Goal: Task Accomplishment & Management: Use online tool/utility

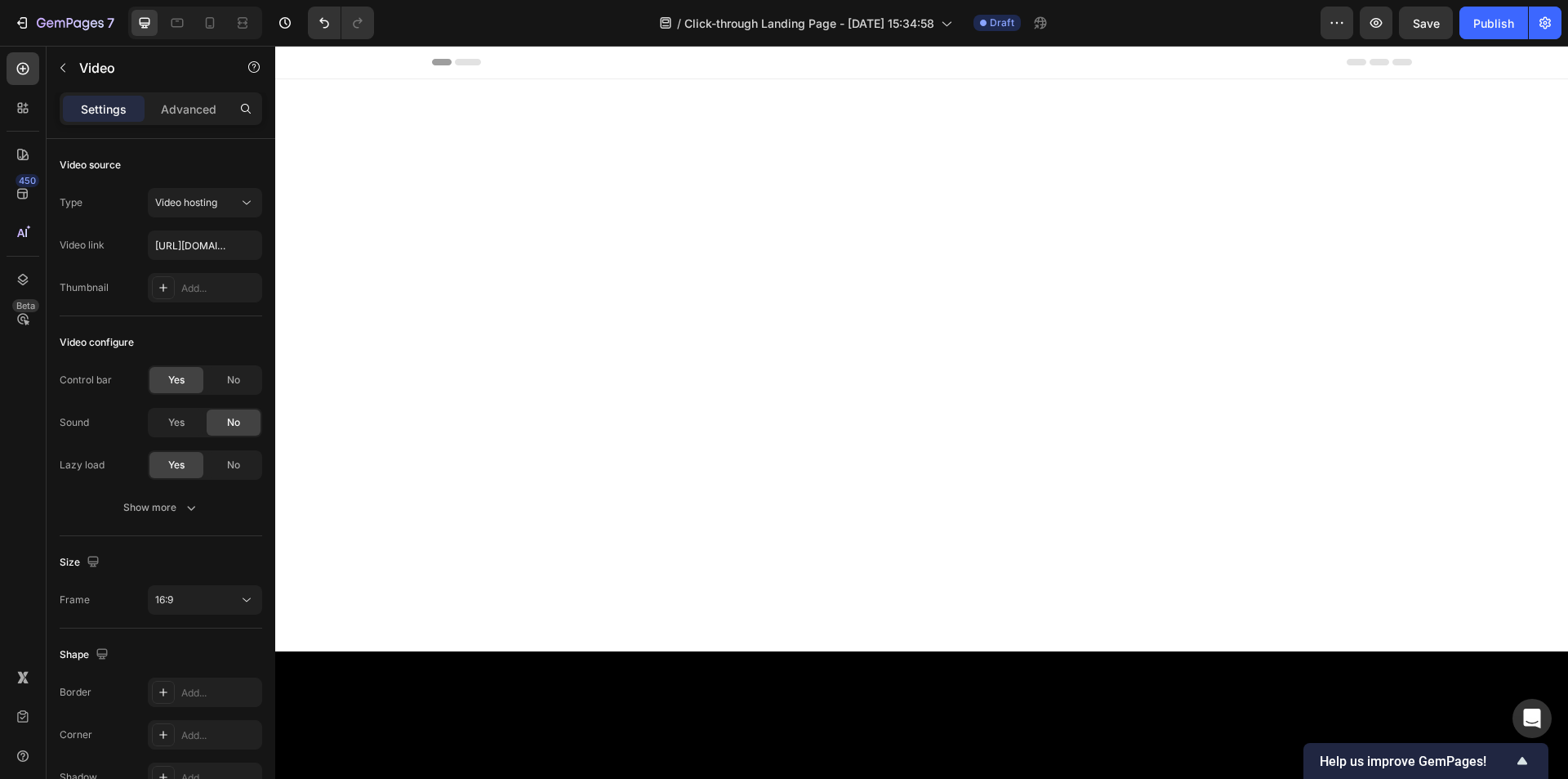
scroll to position [1886, 0]
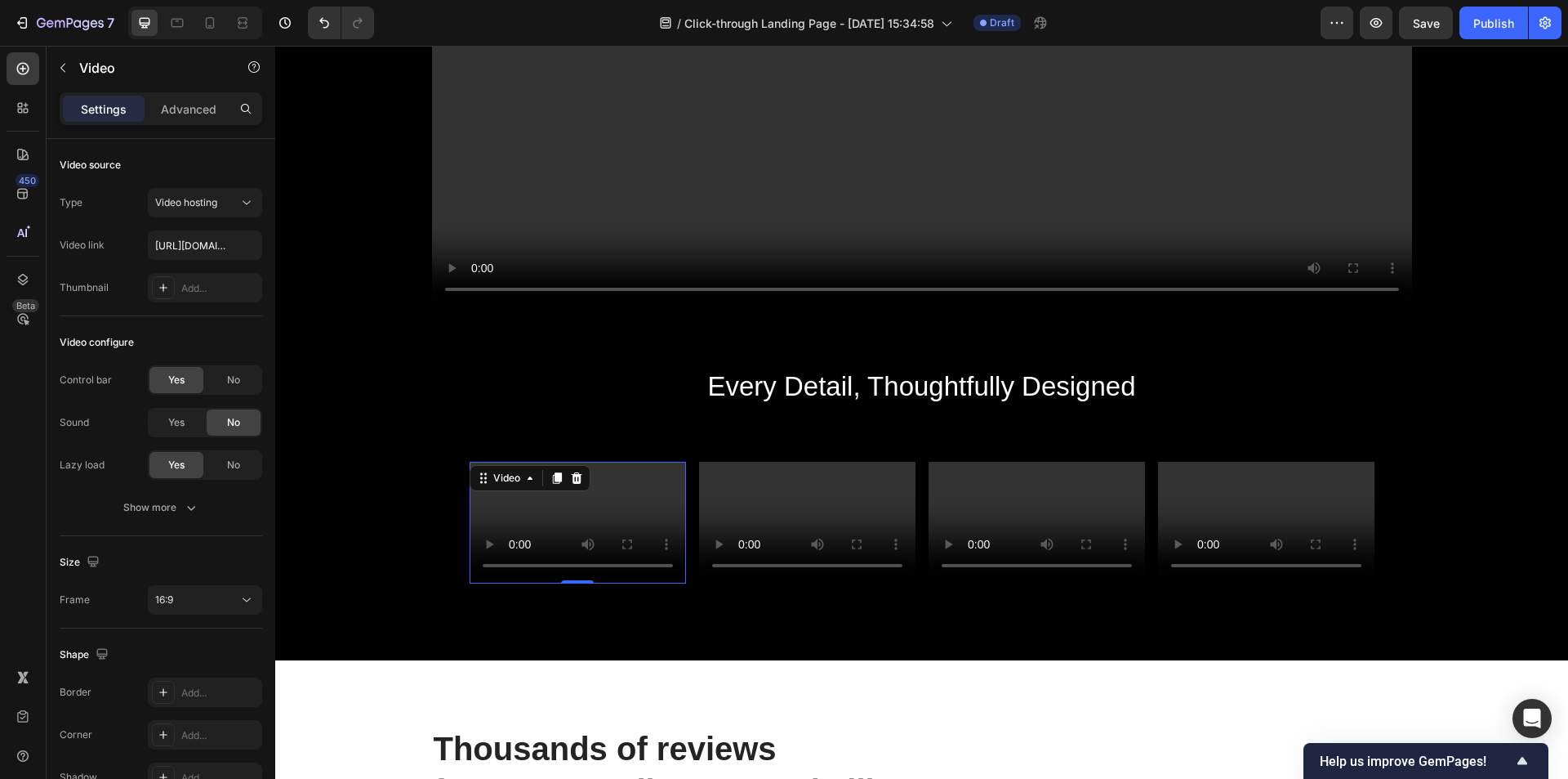
click at [558, 516] on video at bounding box center [578, 523] width 216 height 122
click at [197, 244] on input "text" at bounding box center [205, 245] width 114 height 30
paste input "[URL][DOMAIN_NAME]"
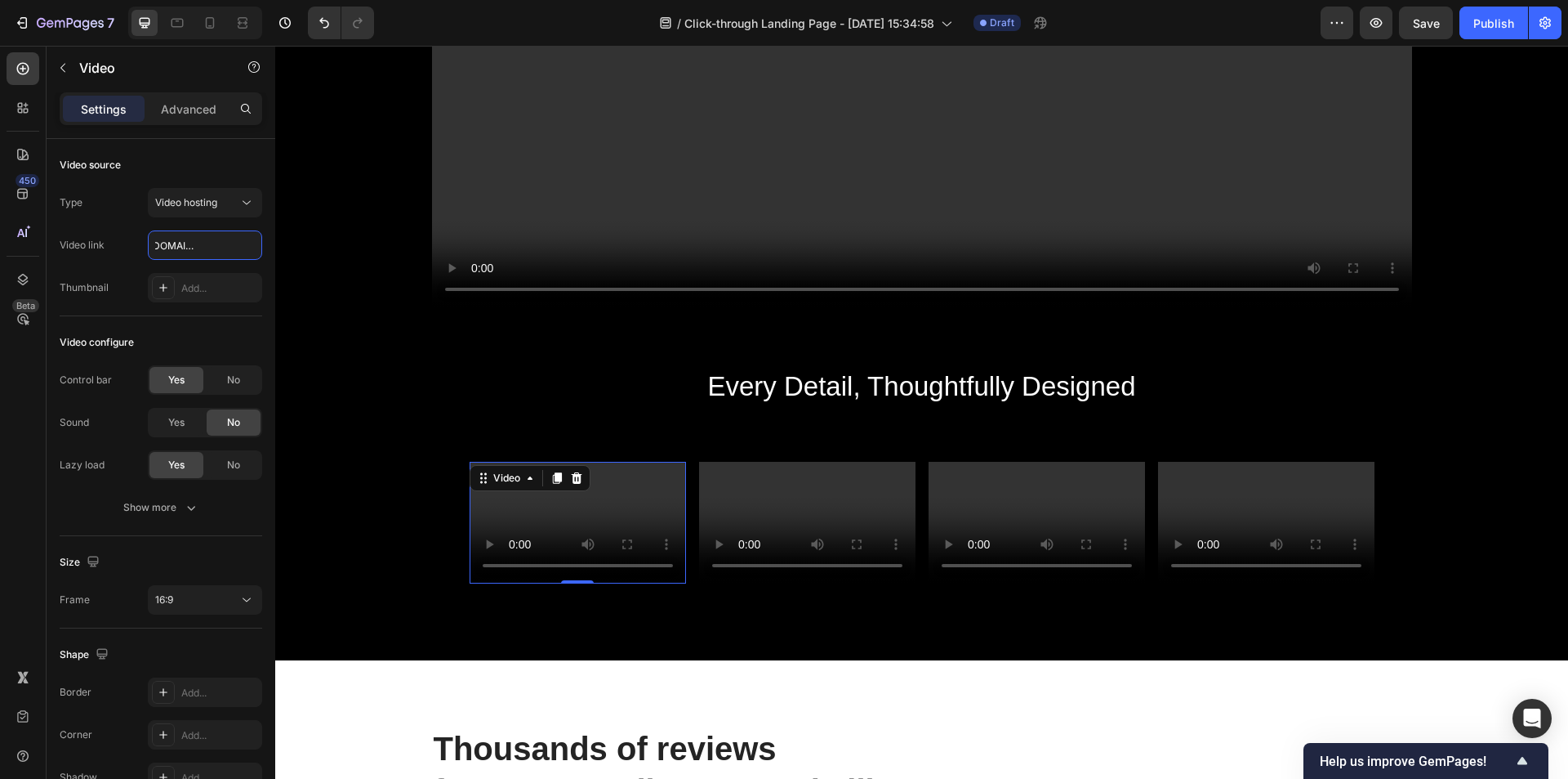
type input "[URL][DOMAIN_NAME]"
click at [219, 240] on input "[URL][DOMAIN_NAME]" at bounding box center [205, 245] width 114 height 30
click at [256, 251] on input "[URL][DOMAIN_NAME]" at bounding box center [205, 245] width 114 height 30
click at [178, 253] on input "text" at bounding box center [205, 245] width 114 height 30
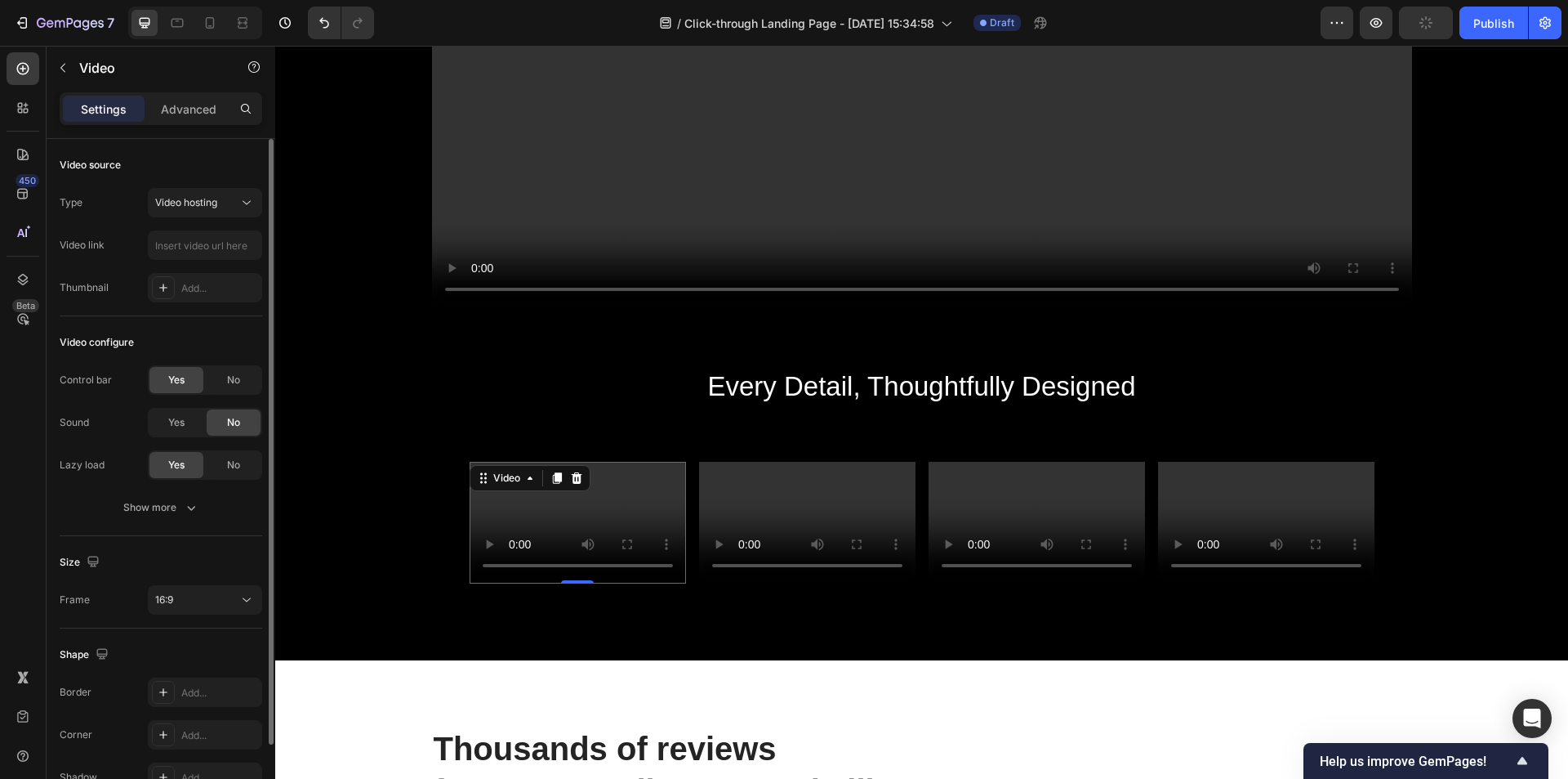
click at [179, 225] on div "Type Video hosting Video link Thumbnail Add..." at bounding box center [161, 245] width 202 height 114
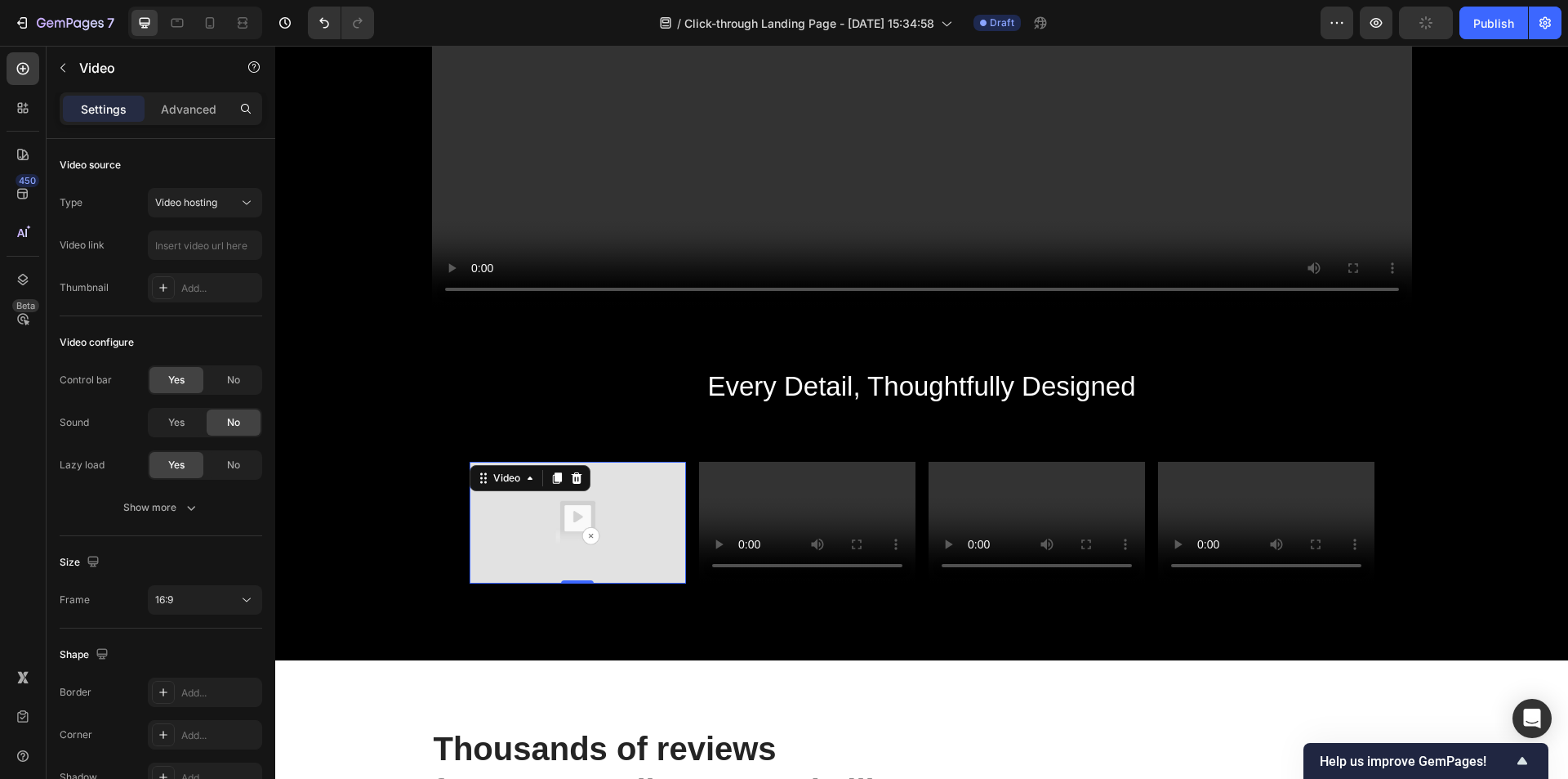
click at [547, 531] on img at bounding box center [578, 523] width 216 height 122
click at [204, 244] on input "text" at bounding box center [205, 245] width 114 height 30
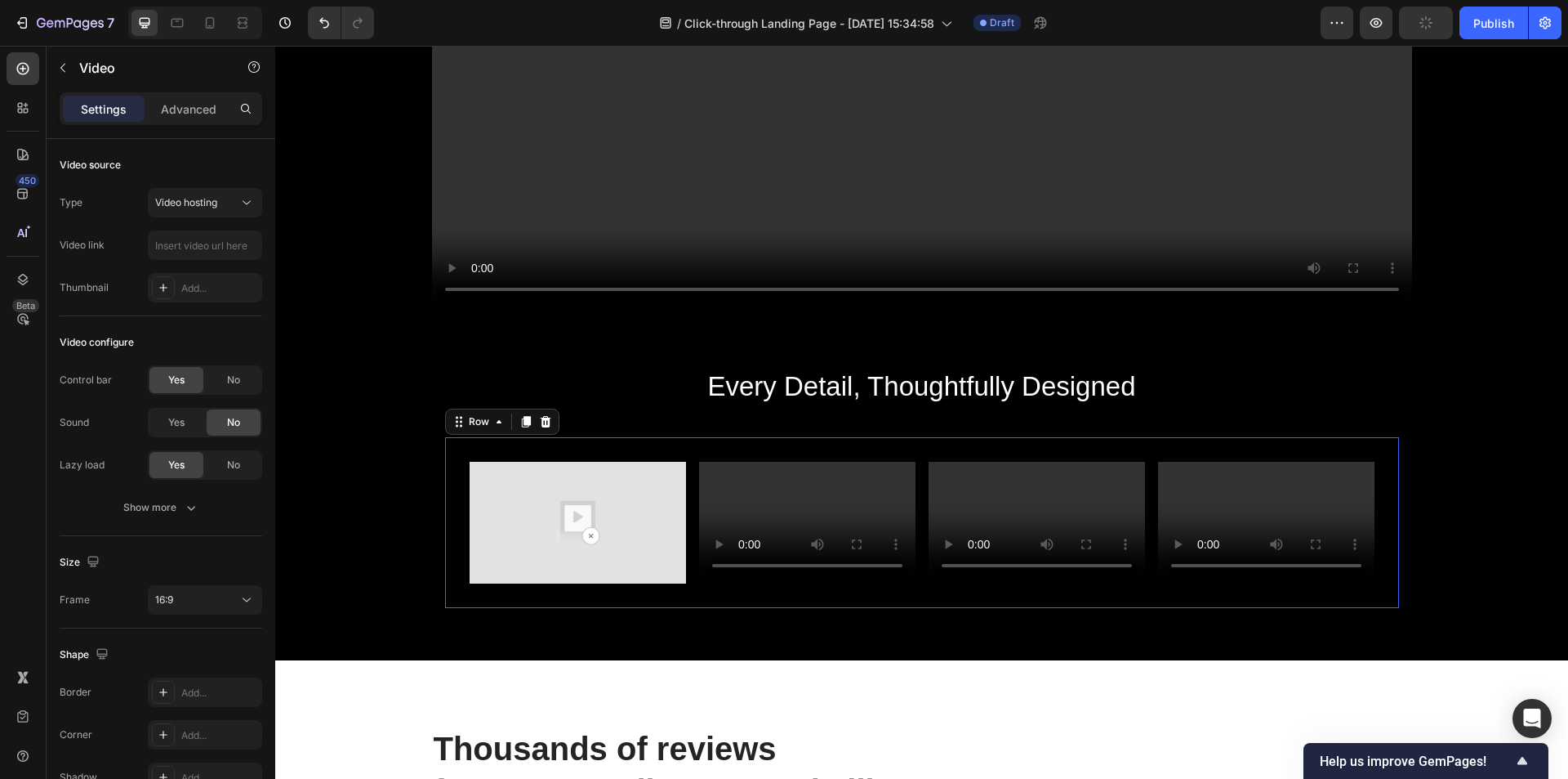
click at [792, 464] on div "Video Video Video Video Row 0" at bounding box center [922, 522] width 954 height 170
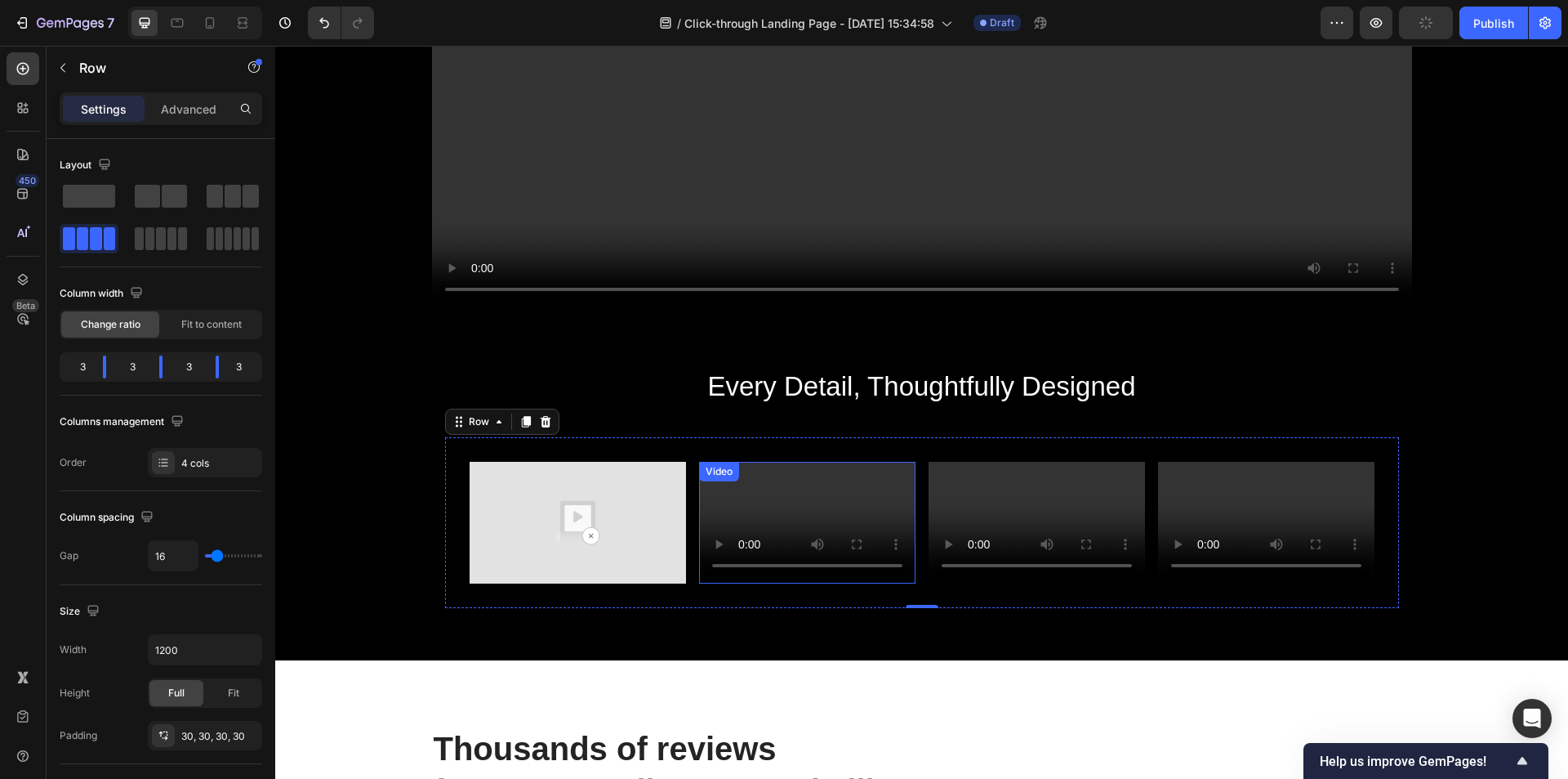
click at [801, 489] on div "Video" at bounding box center [807, 523] width 216 height 122
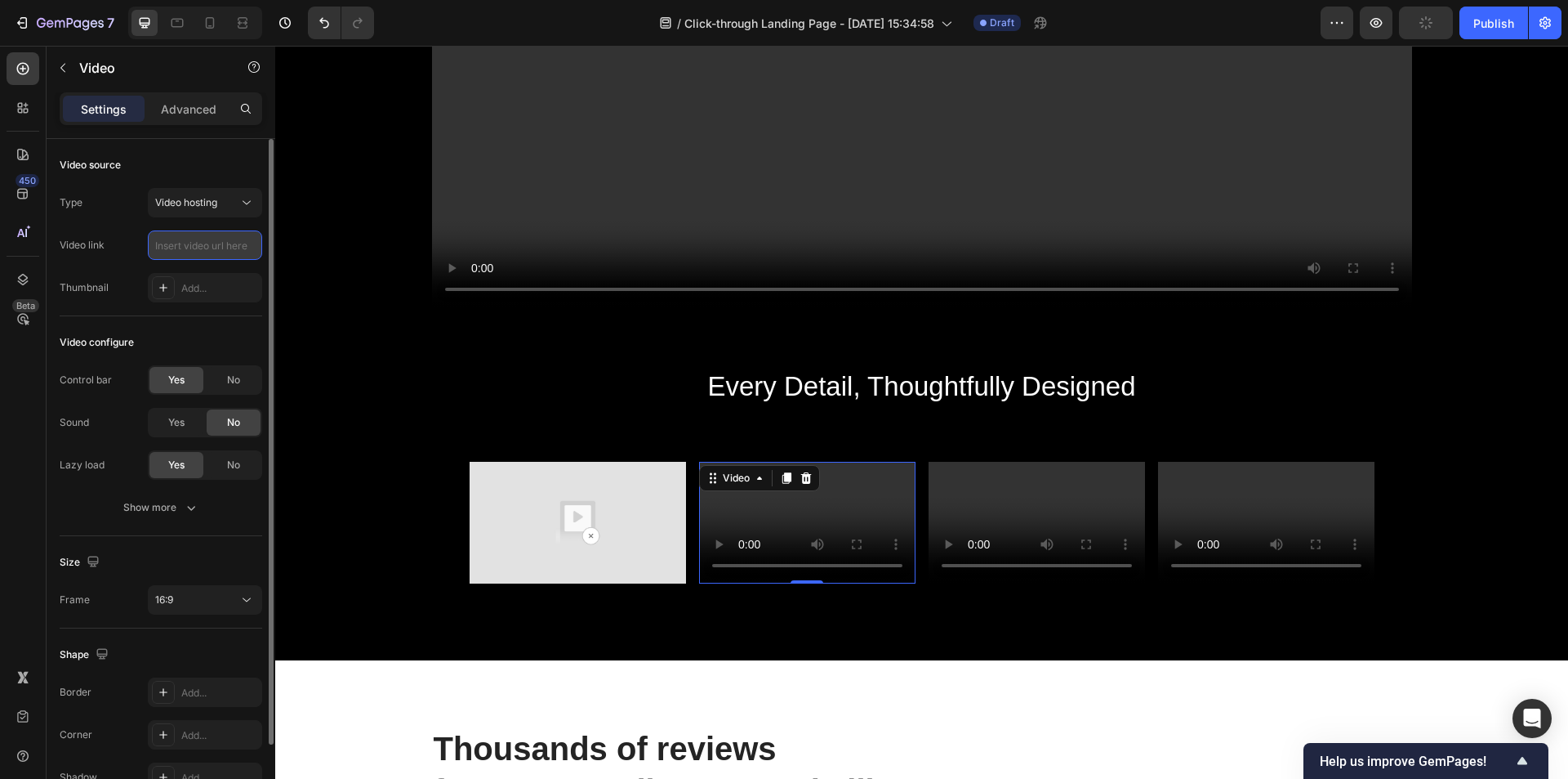
click at [194, 241] on input "text" at bounding box center [205, 245] width 114 height 30
type input "[URL][DOMAIN_NAME]"
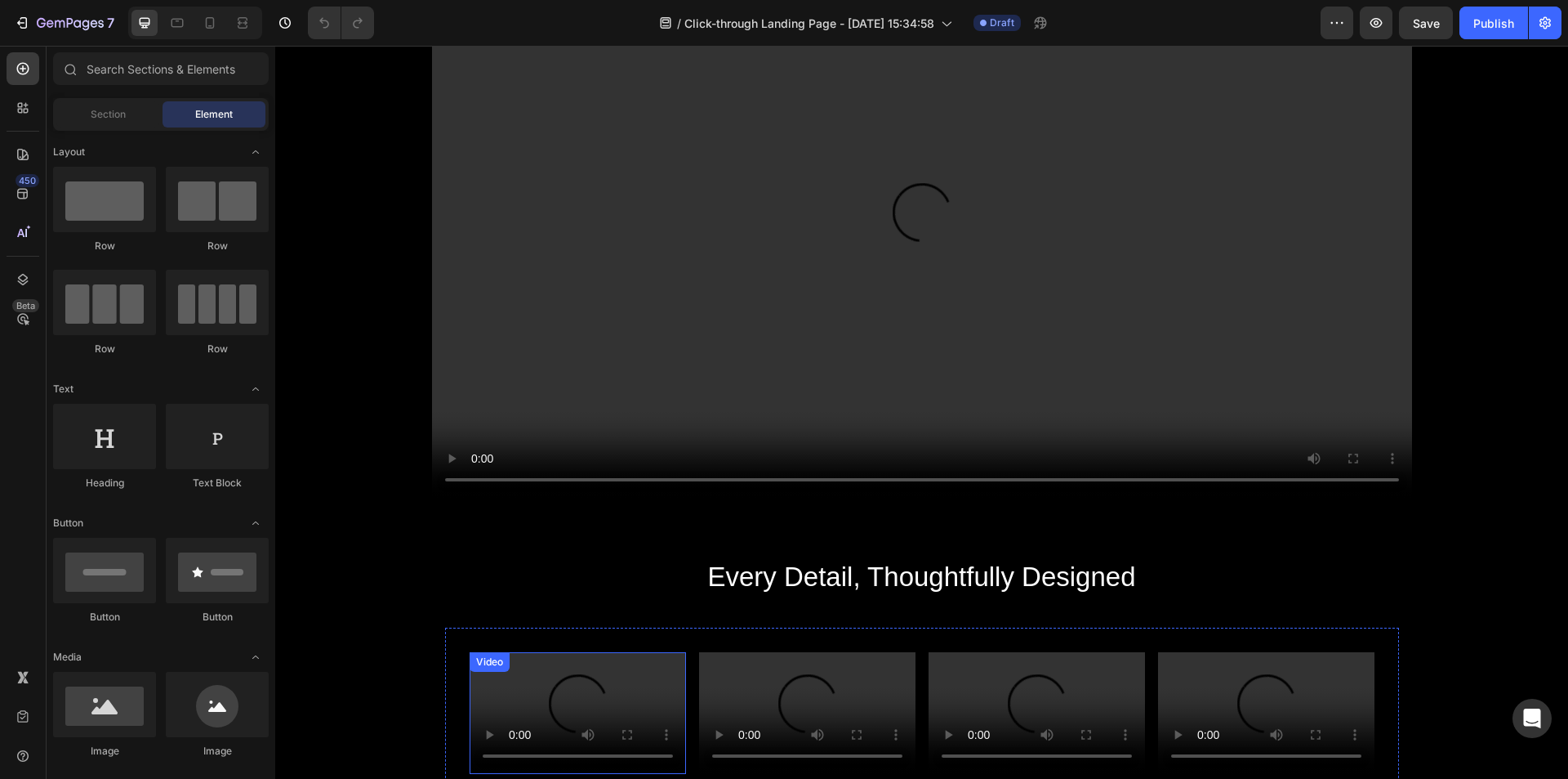
scroll to position [1879, 0]
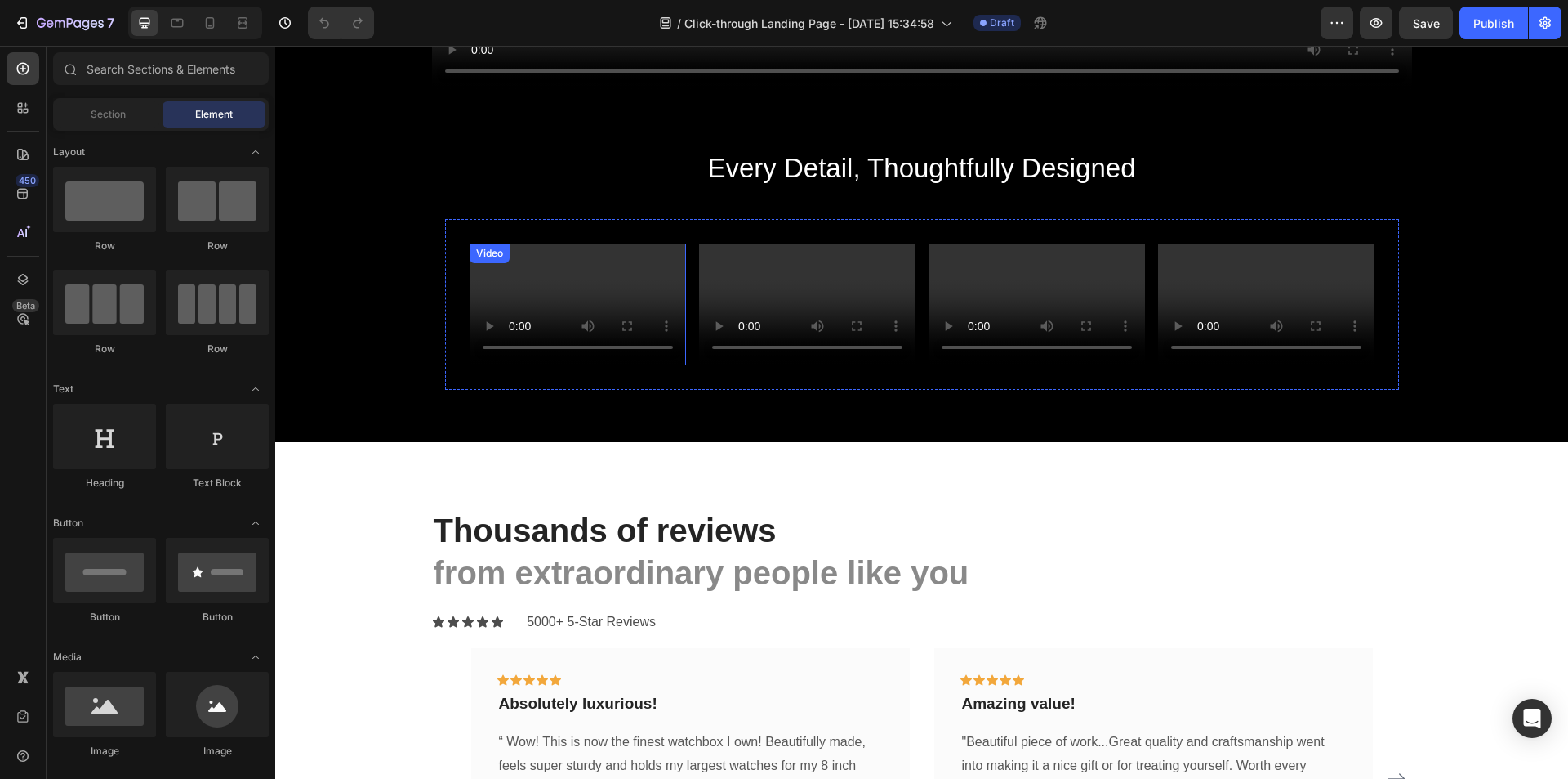
click at [633, 303] on video at bounding box center [578, 305] width 216 height 122
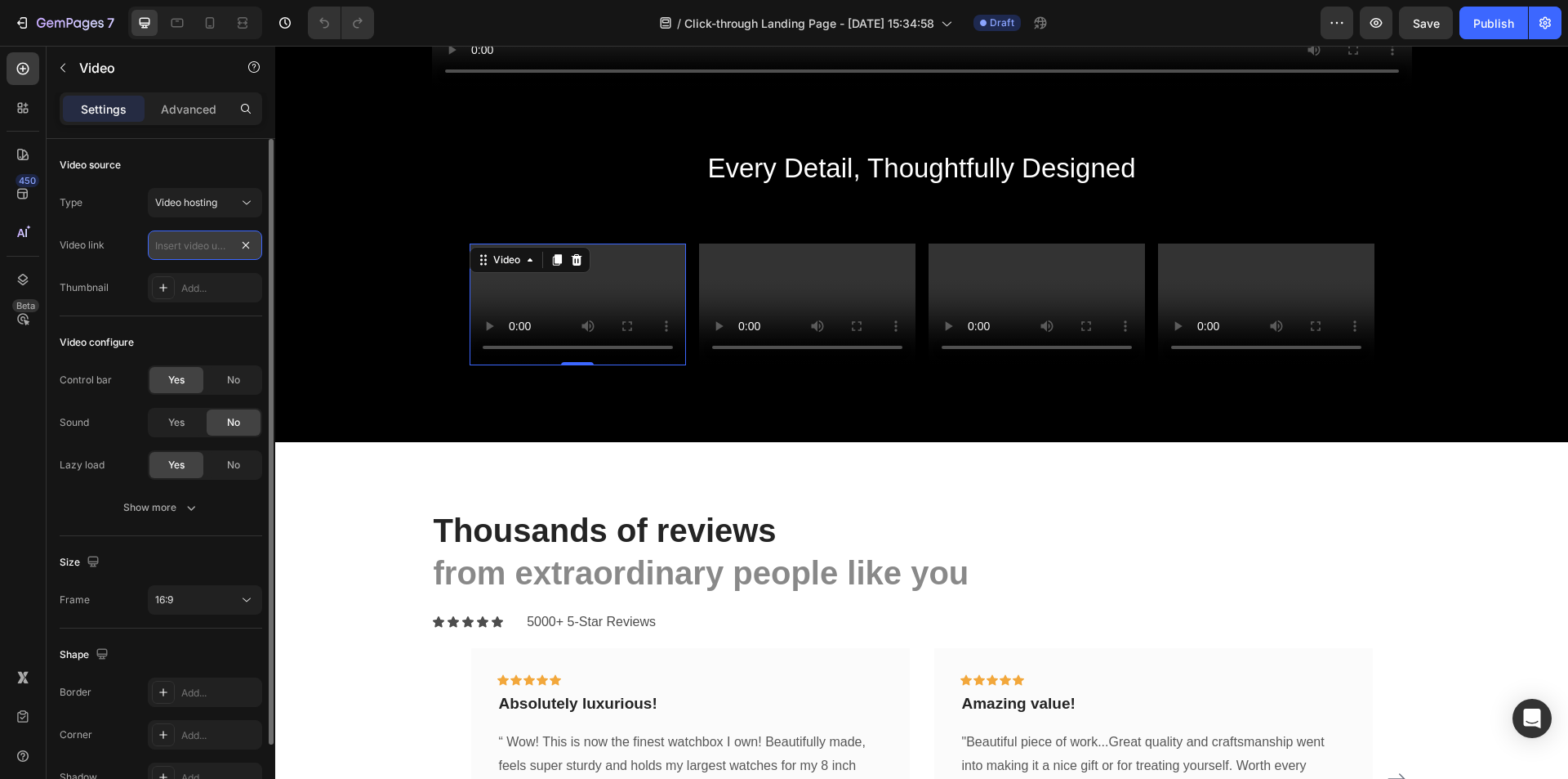
scroll to position [0, 0]
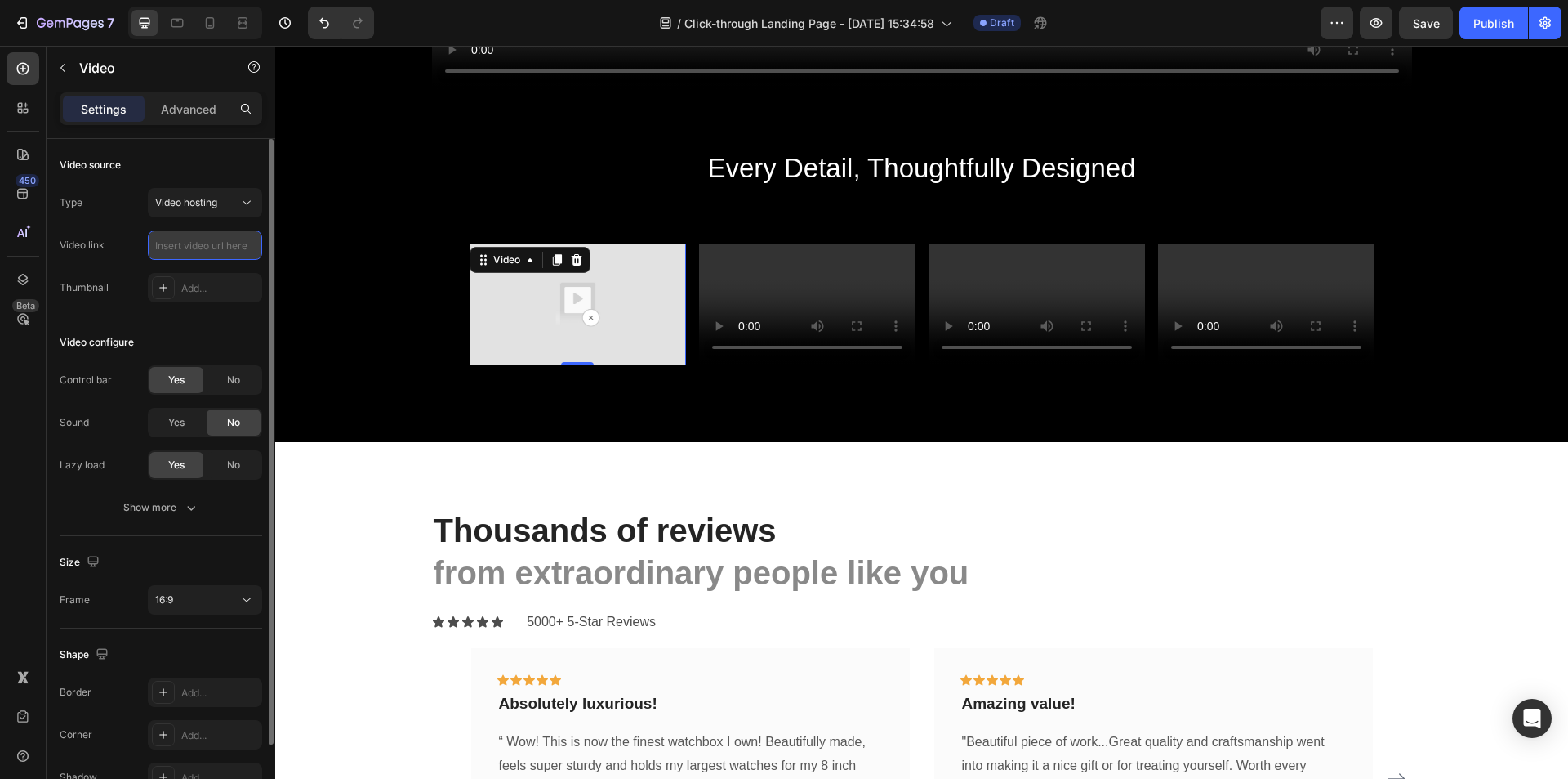
click at [181, 238] on input "text" at bounding box center [205, 245] width 114 height 30
paste input "[URL][DOMAIN_NAME]"
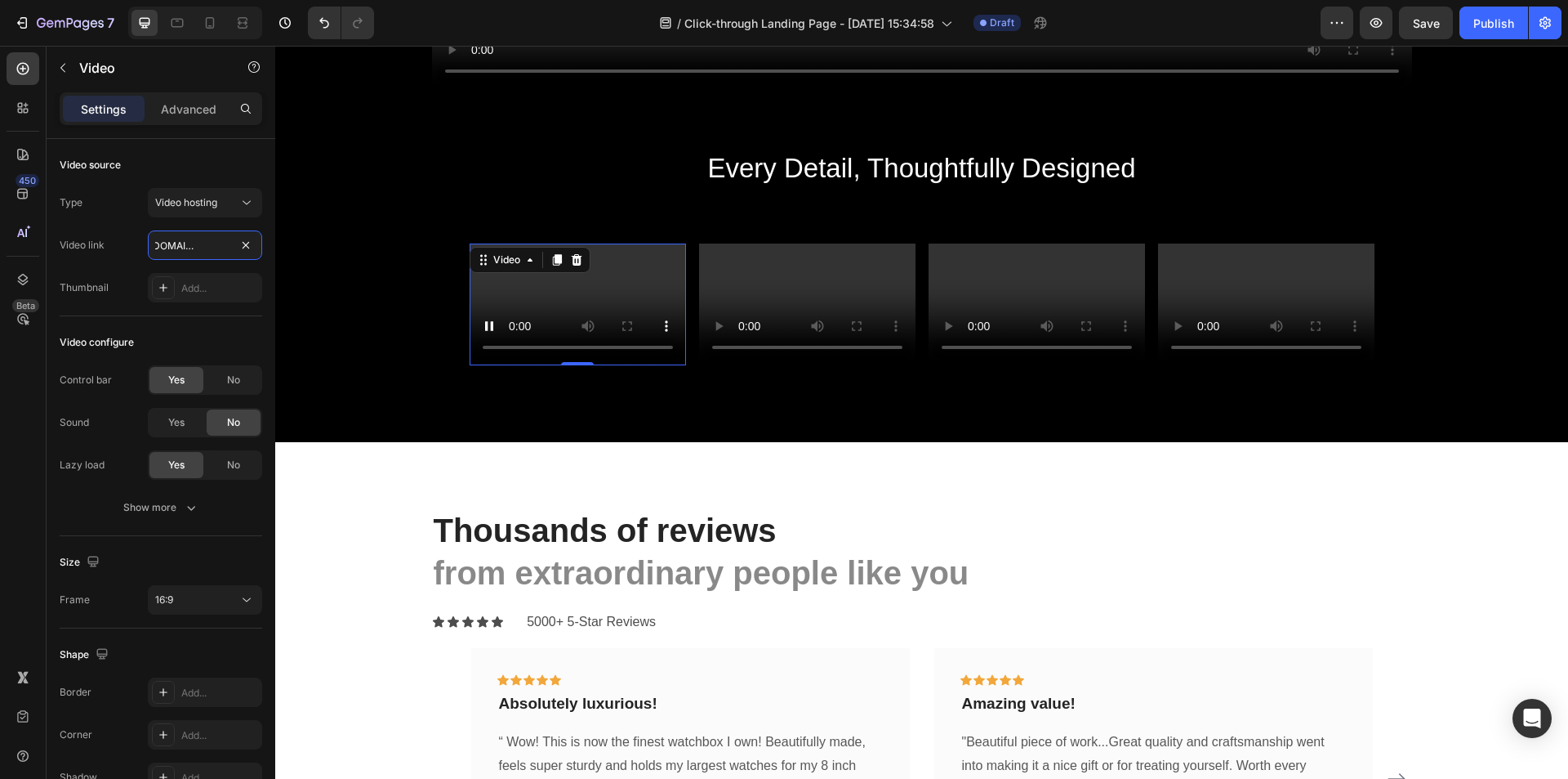
type input "[URL][DOMAIN_NAME]"
click at [575, 288] on video at bounding box center [578, 305] width 216 height 122
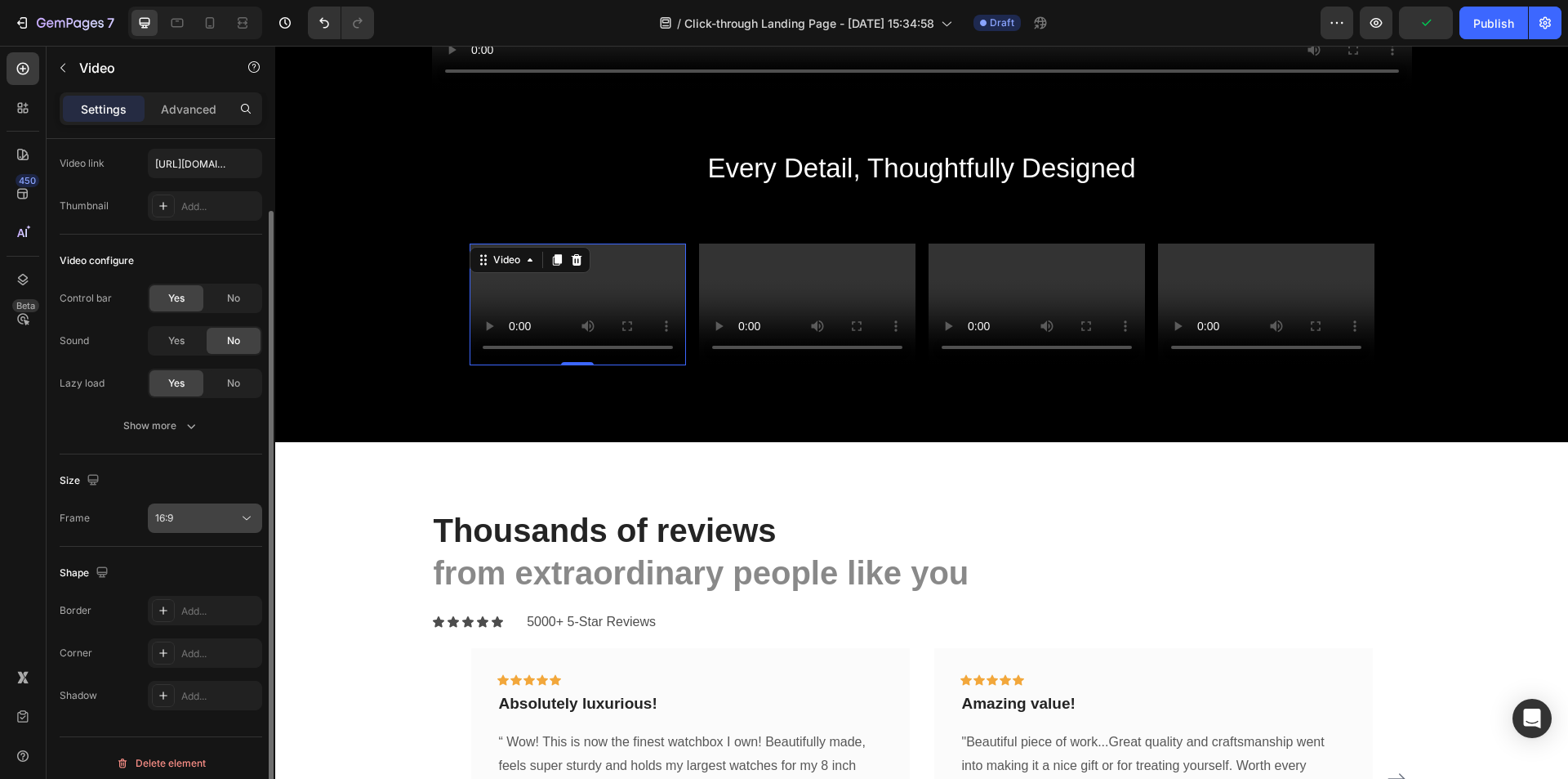
click at [202, 515] on div "16:9" at bounding box center [197, 518] width 83 height 15
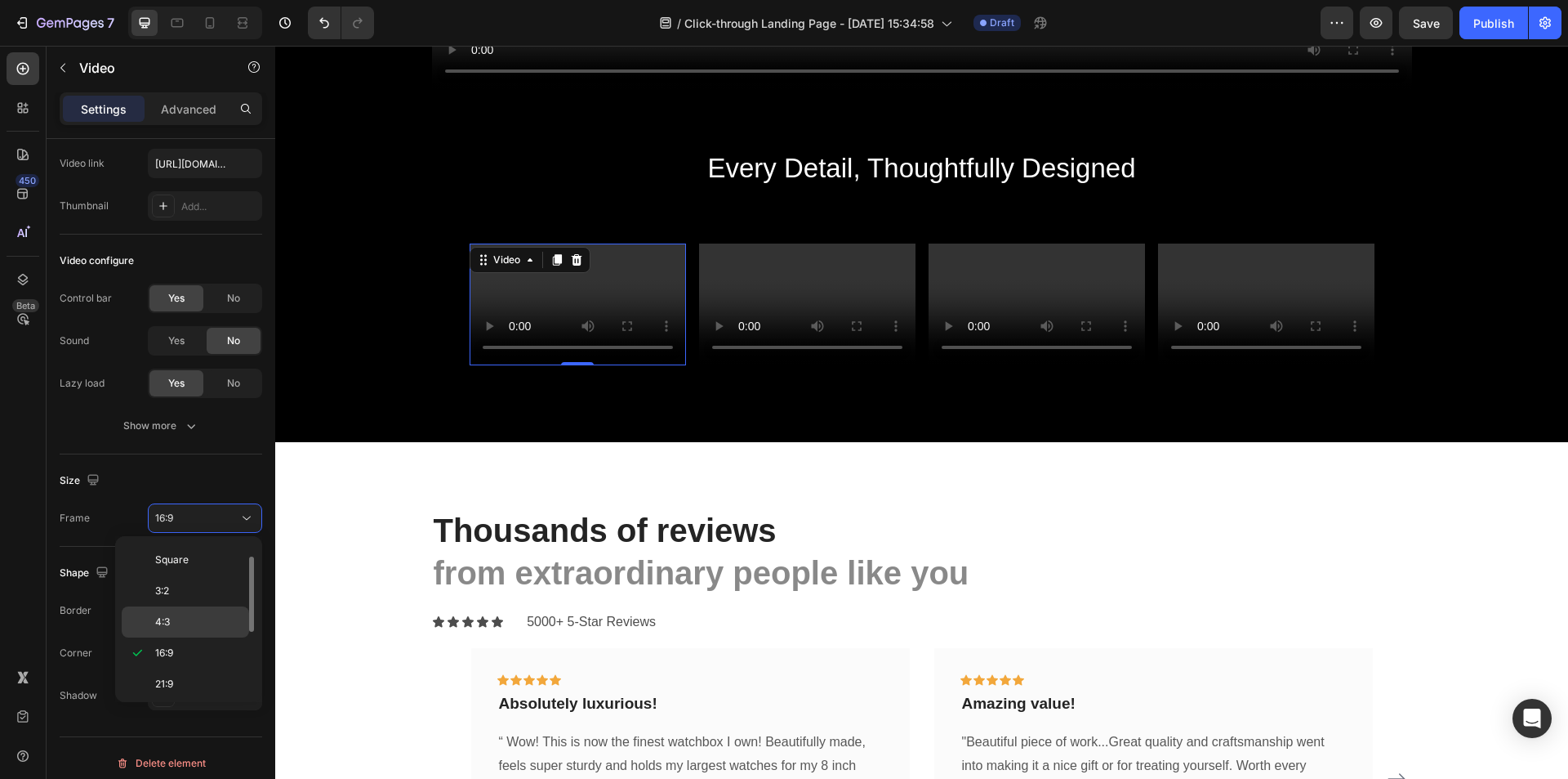
click at [178, 618] on p "4:3" at bounding box center [198, 622] width 86 height 15
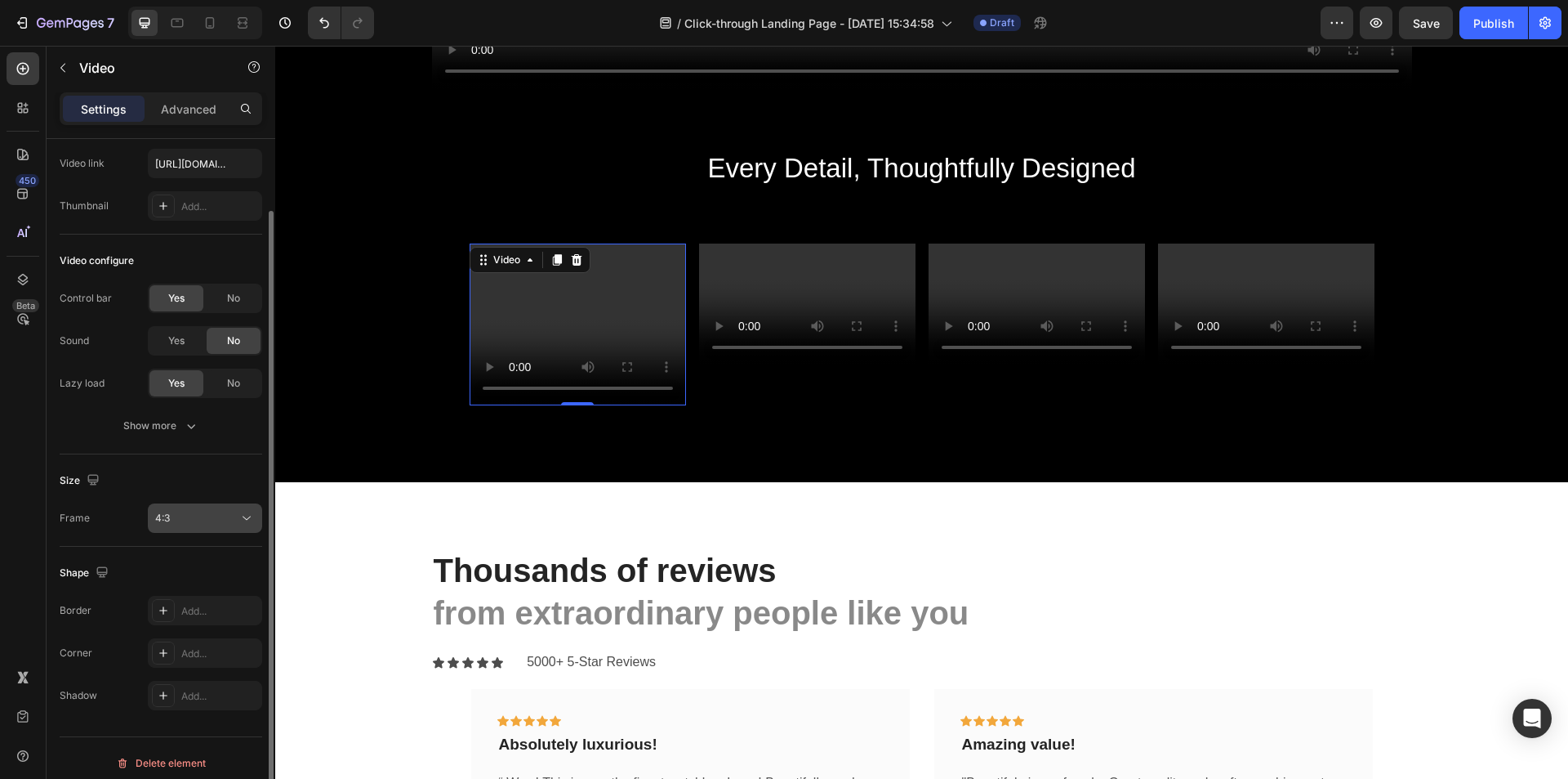
click at [197, 527] on button "4:3" at bounding box center [205, 518] width 114 height 30
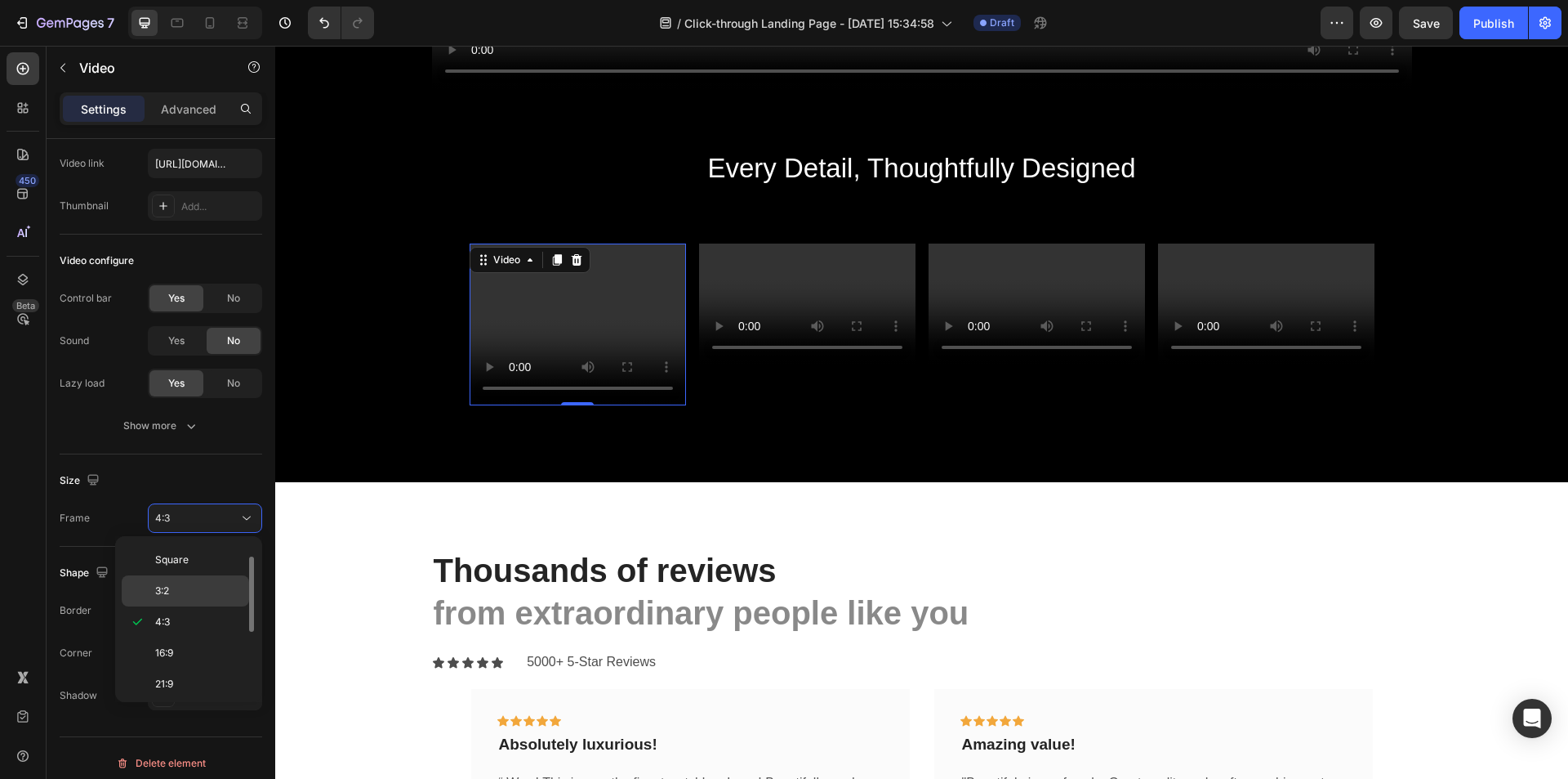
click at [192, 589] on p "3:2" at bounding box center [198, 591] width 86 height 15
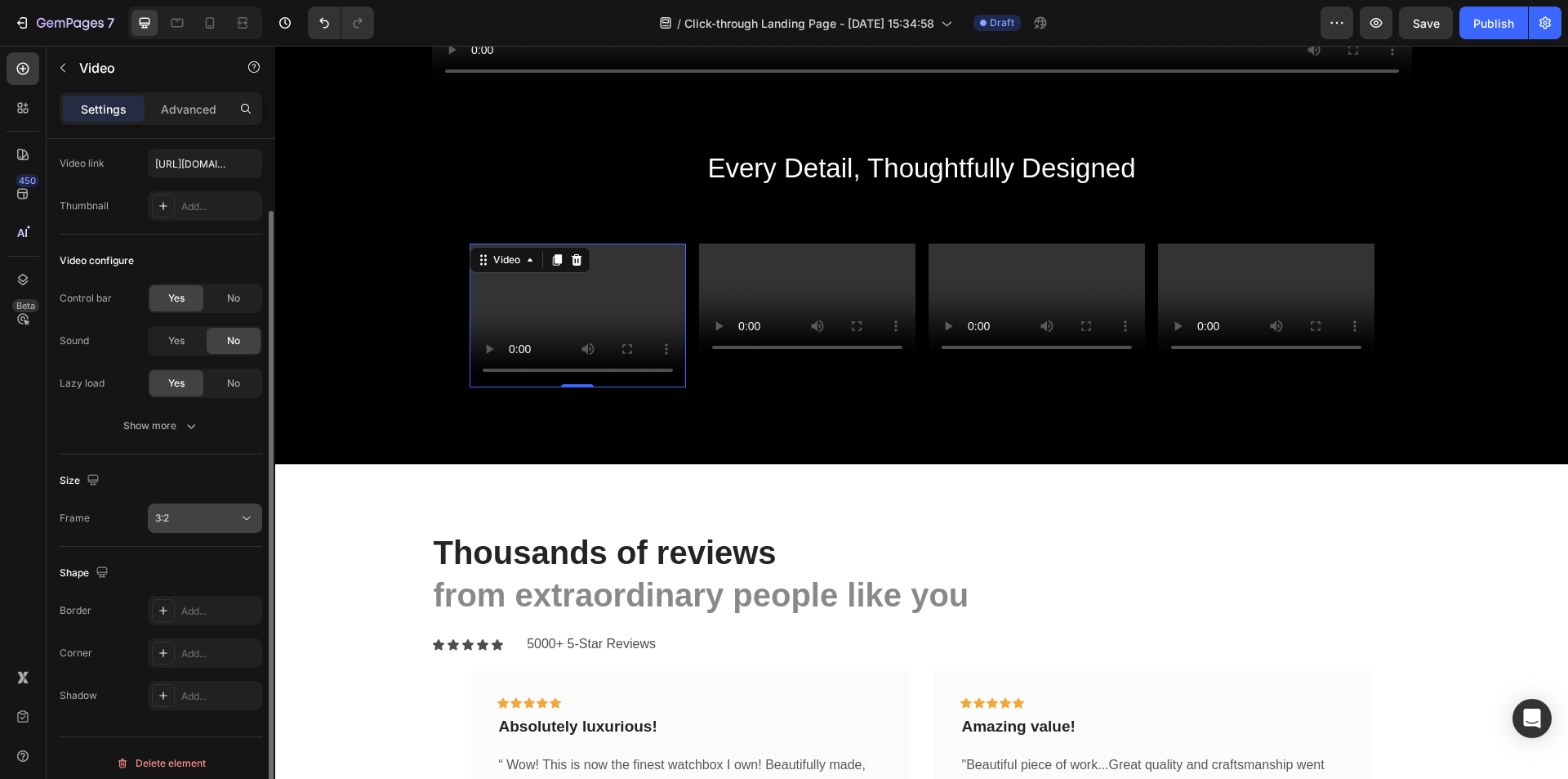
click at [207, 513] on div "3:2" at bounding box center [197, 518] width 83 height 15
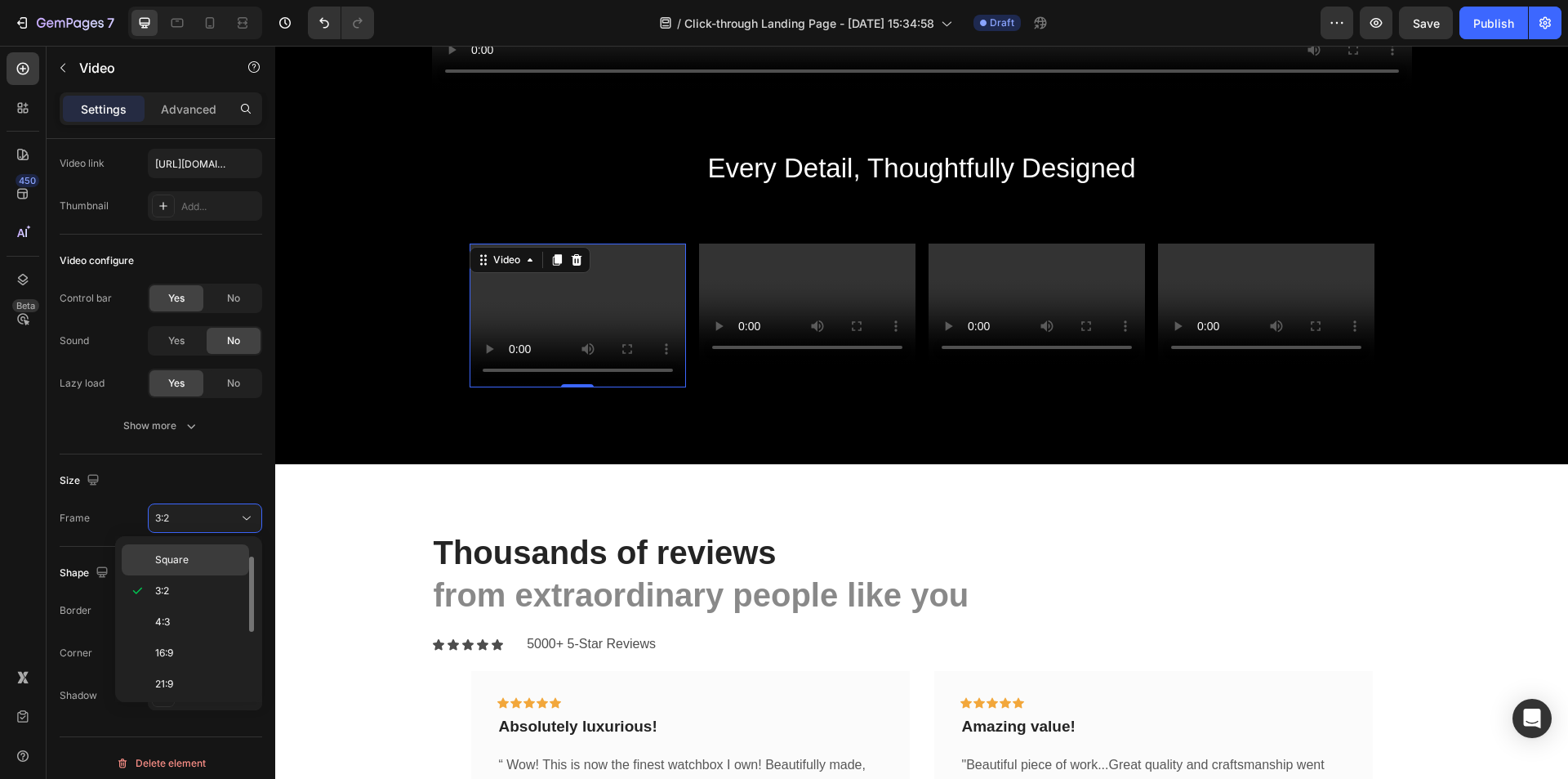
click at [207, 553] on p "Square" at bounding box center [198, 560] width 86 height 15
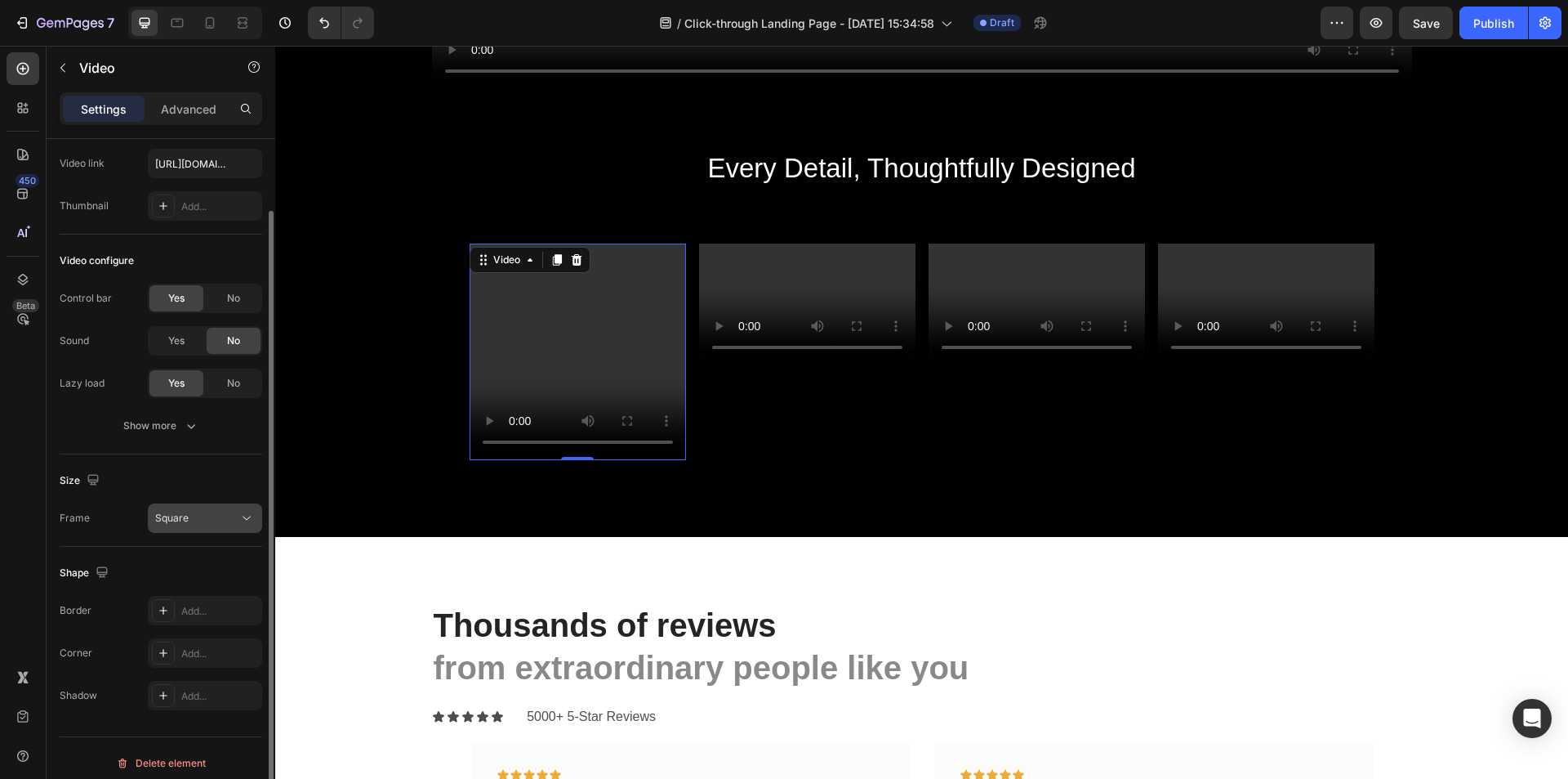
click at [209, 515] on div "Square" at bounding box center [197, 518] width 83 height 15
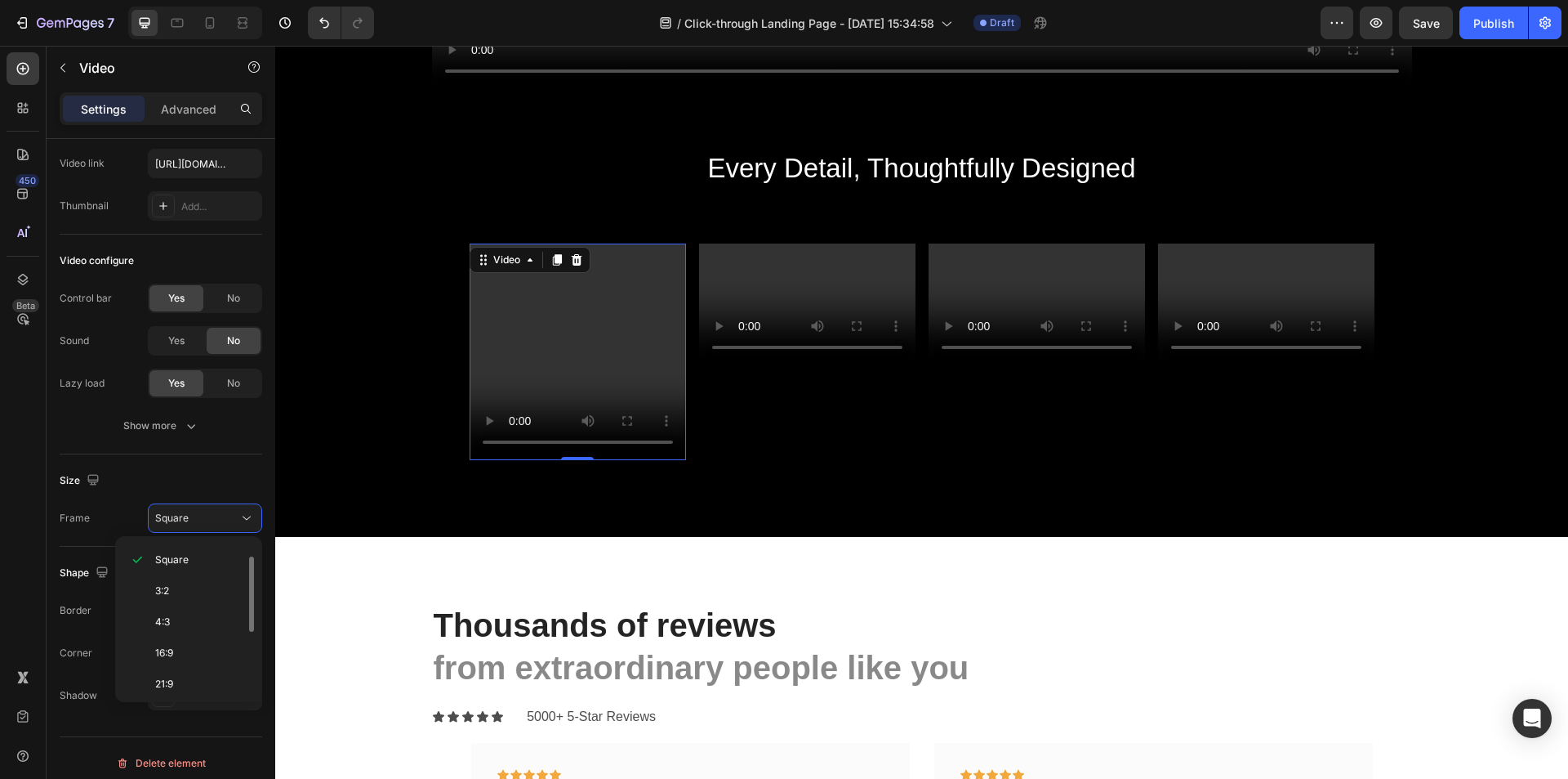
scroll to position [158, 0]
click at [190, 687] on span "Custom" at bounding box center [174, 680] width 36 height 15
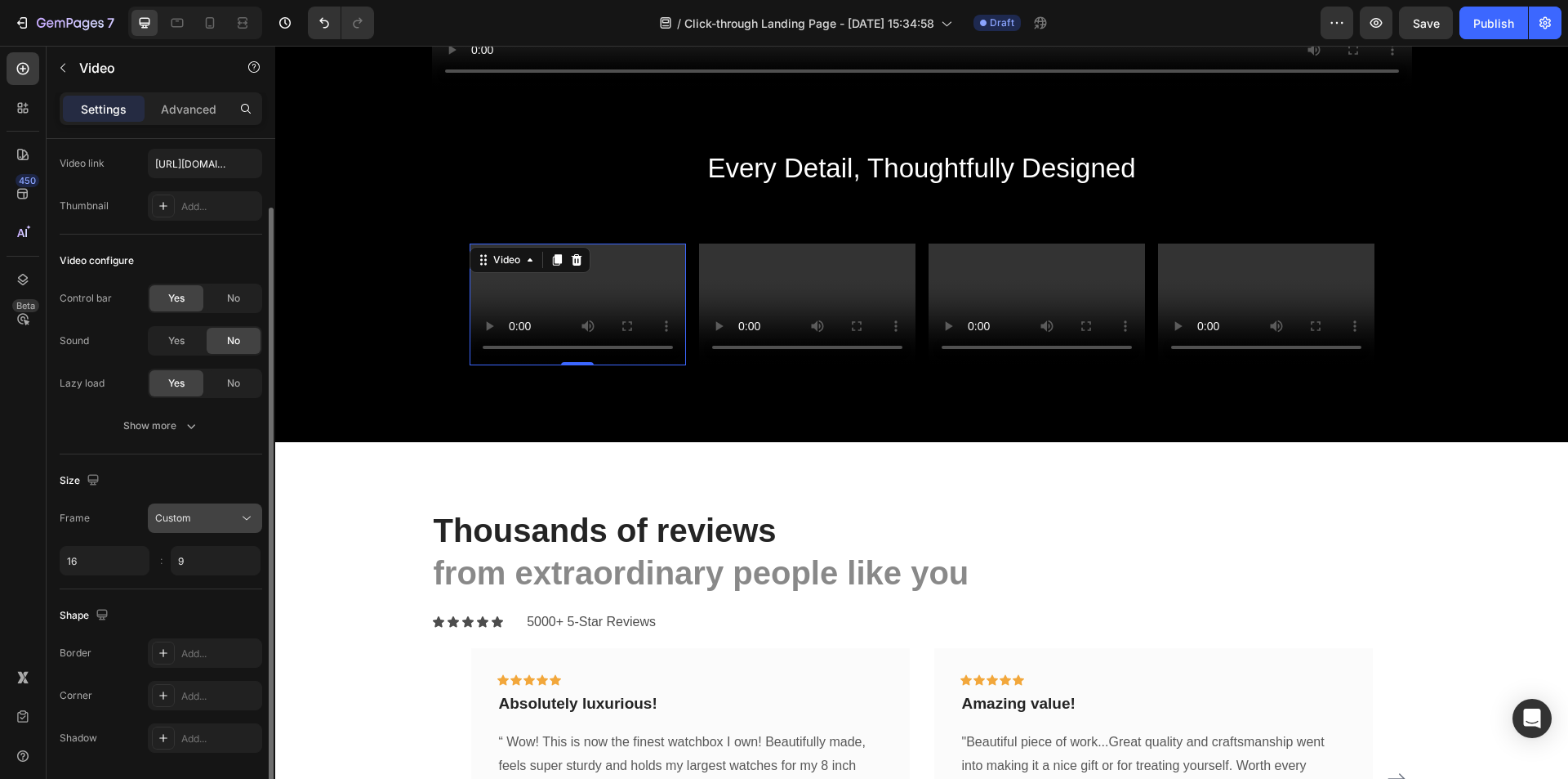
click at [188, 520] on span "Custom" at bounding box center [174, 517] width 36 height 12
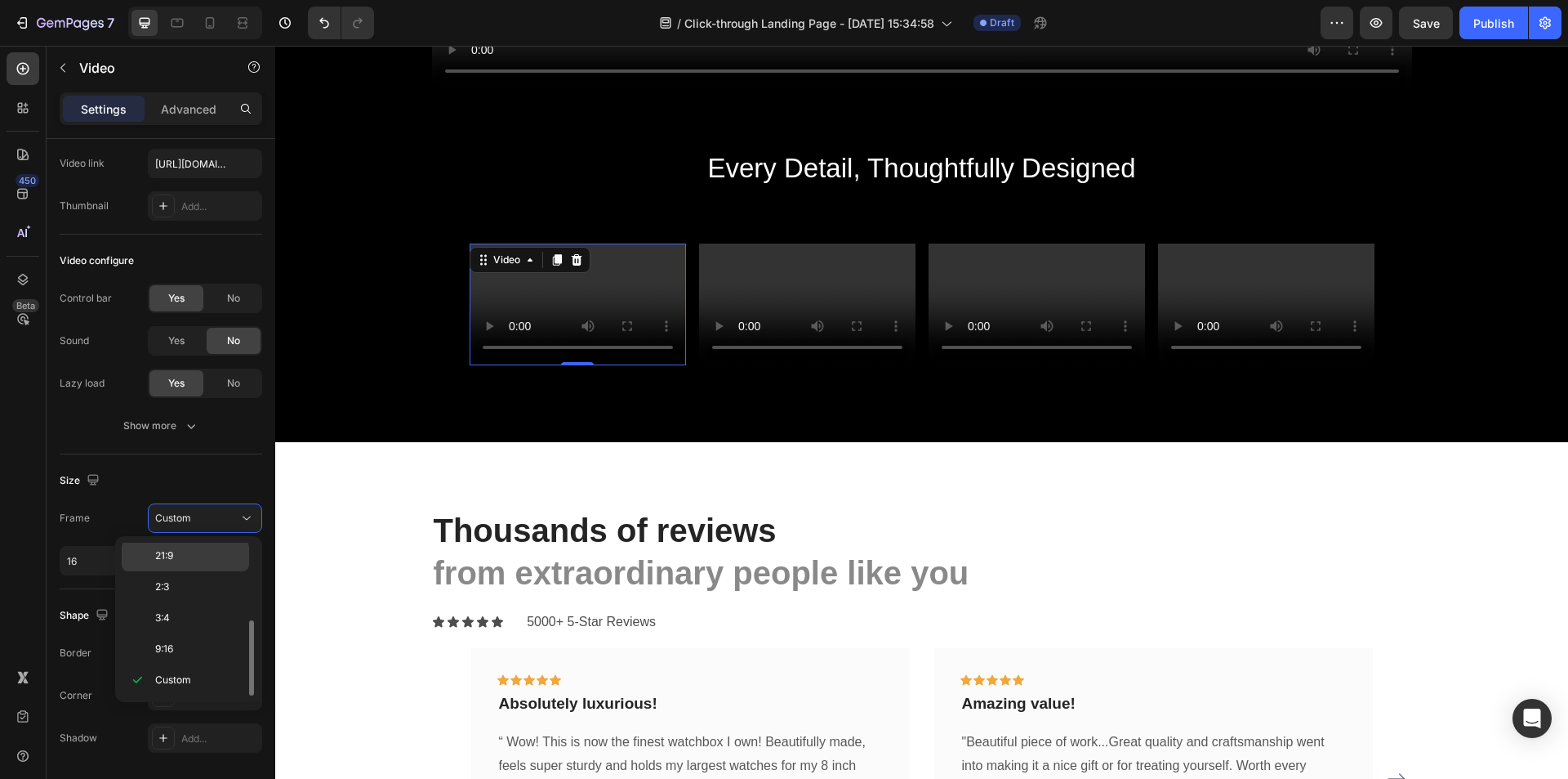
click at [193, 550] on p "21:9" at bounding box center [198, 556] width 86 height 15
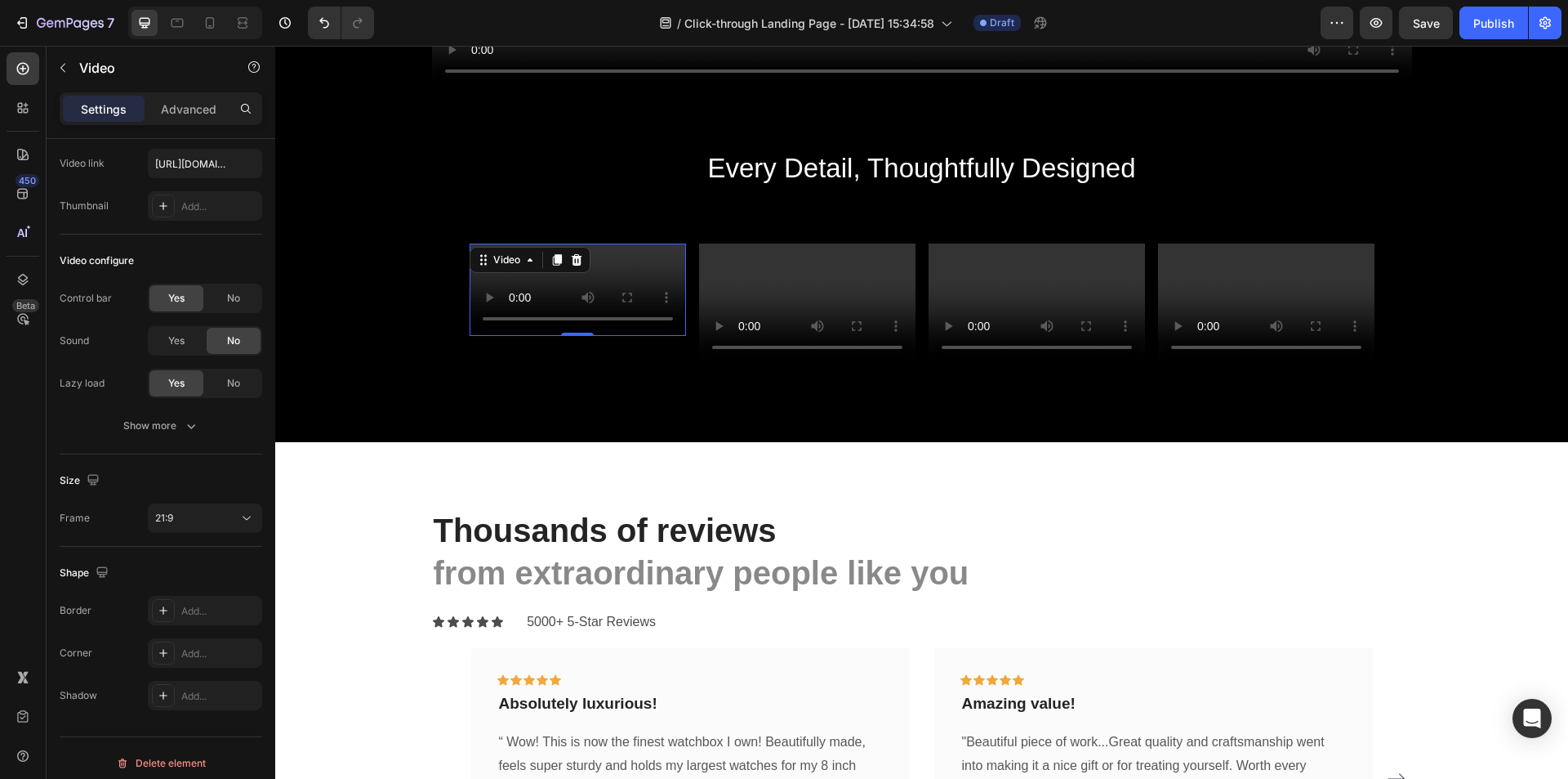
scroll to position [0, 0]
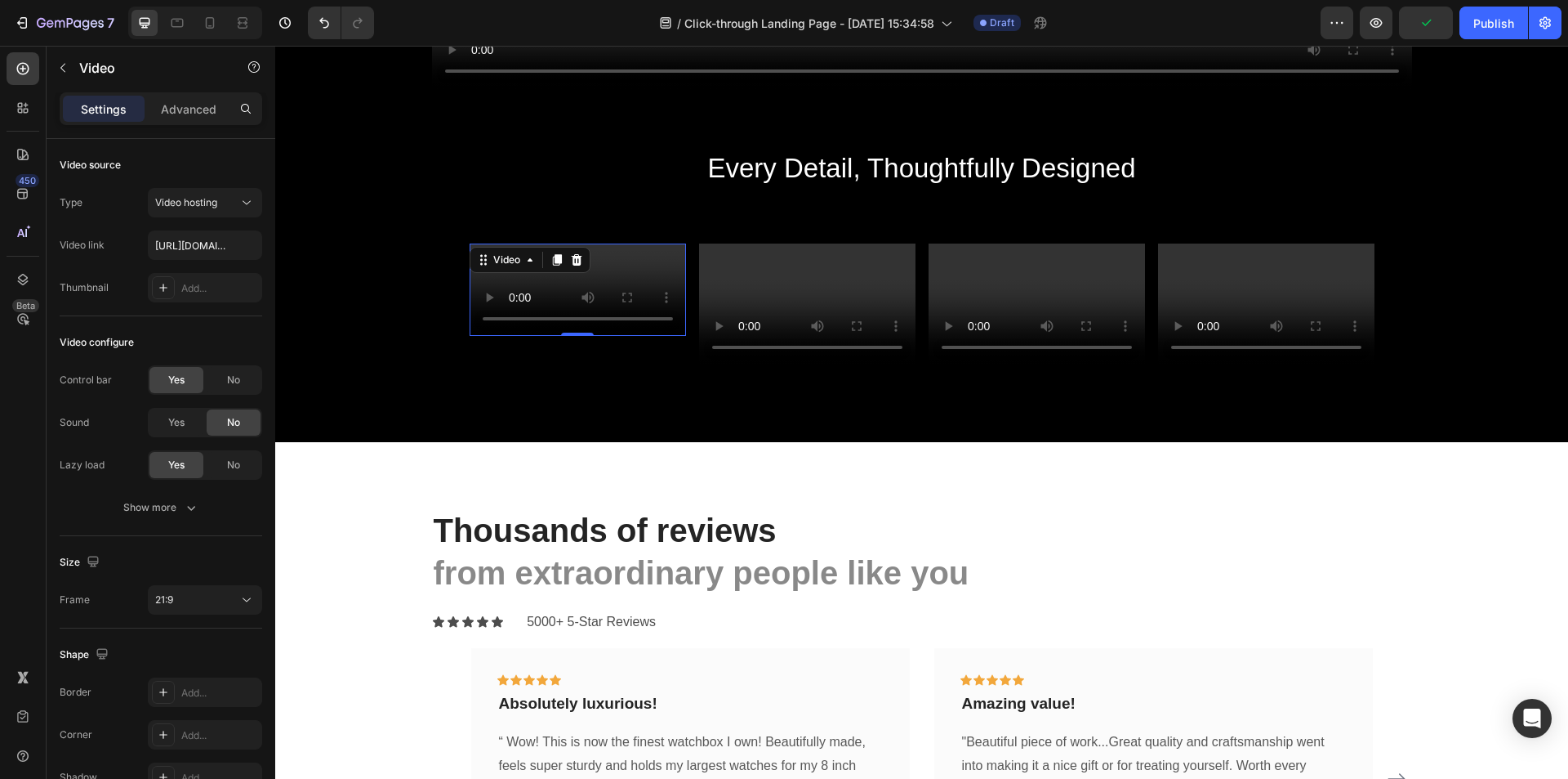
click at [638, 278] on video at bounding box center [578, 290] width 216 height 93
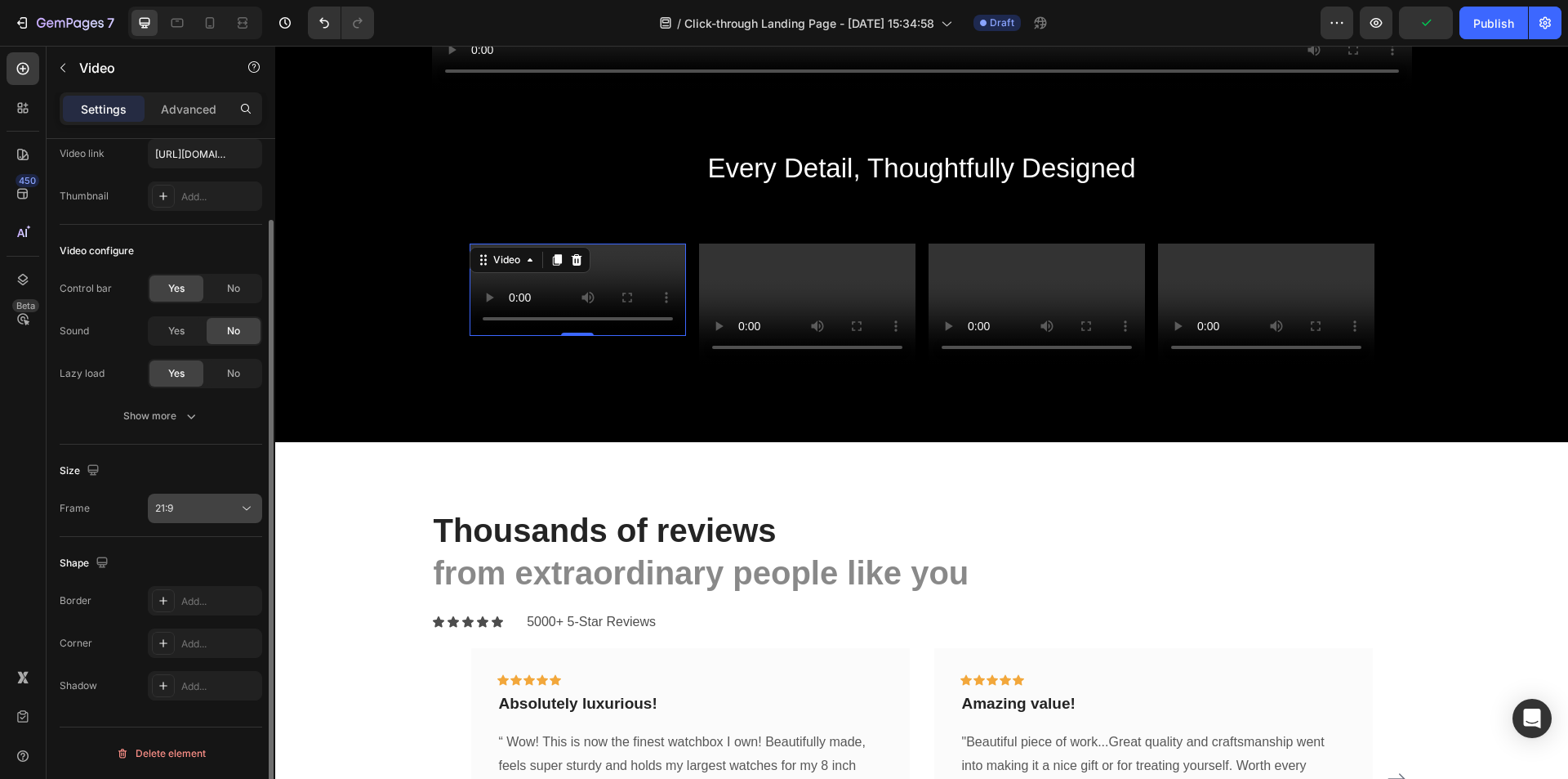
click at [208, 520] on button "21:9" at bounding box center [205, 508] width 114 height 30
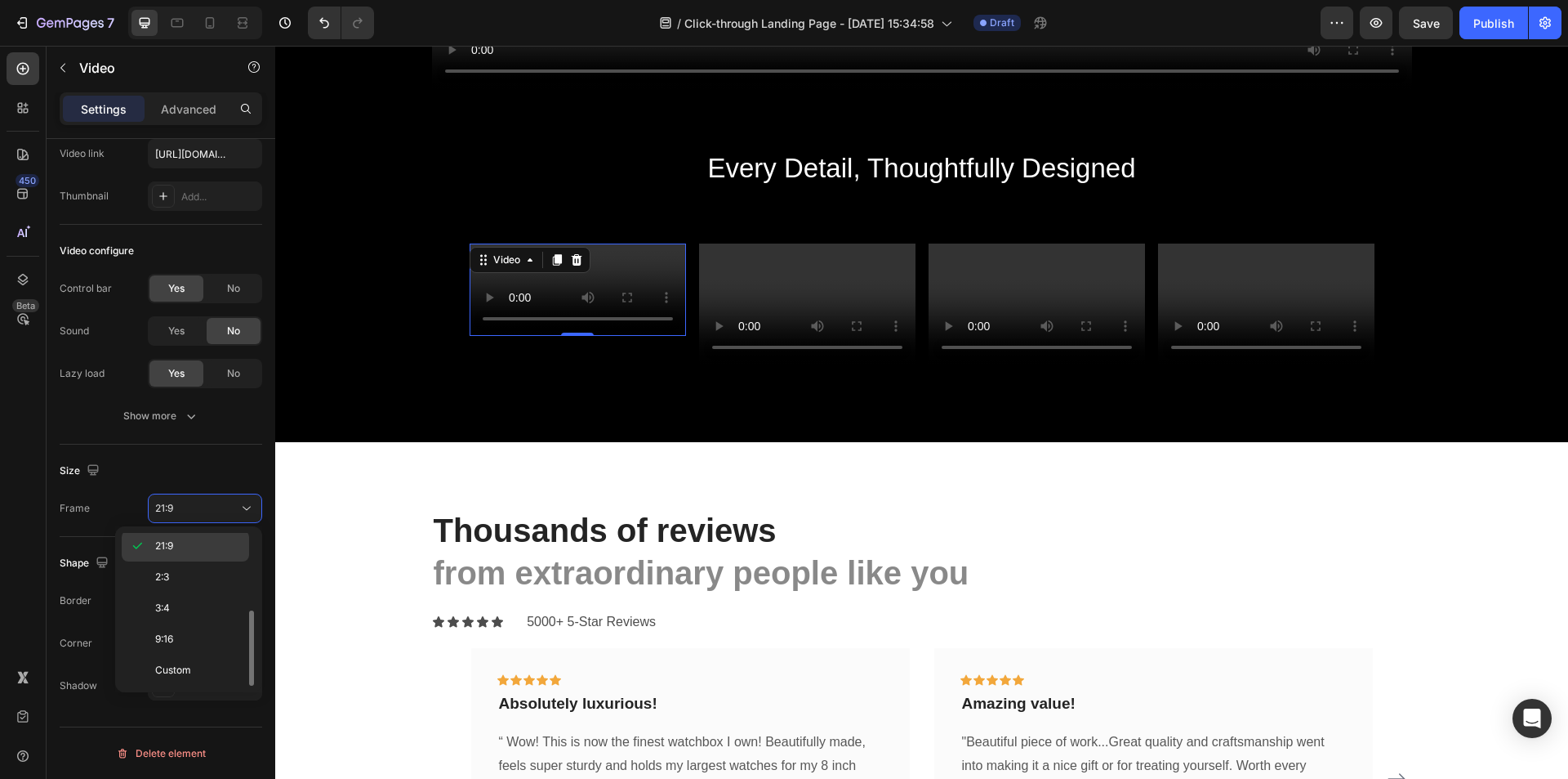
scroll to position [0, 0]
click at [168, 537] on div "Original" at bounding box center [185, 548] width 128 height 31
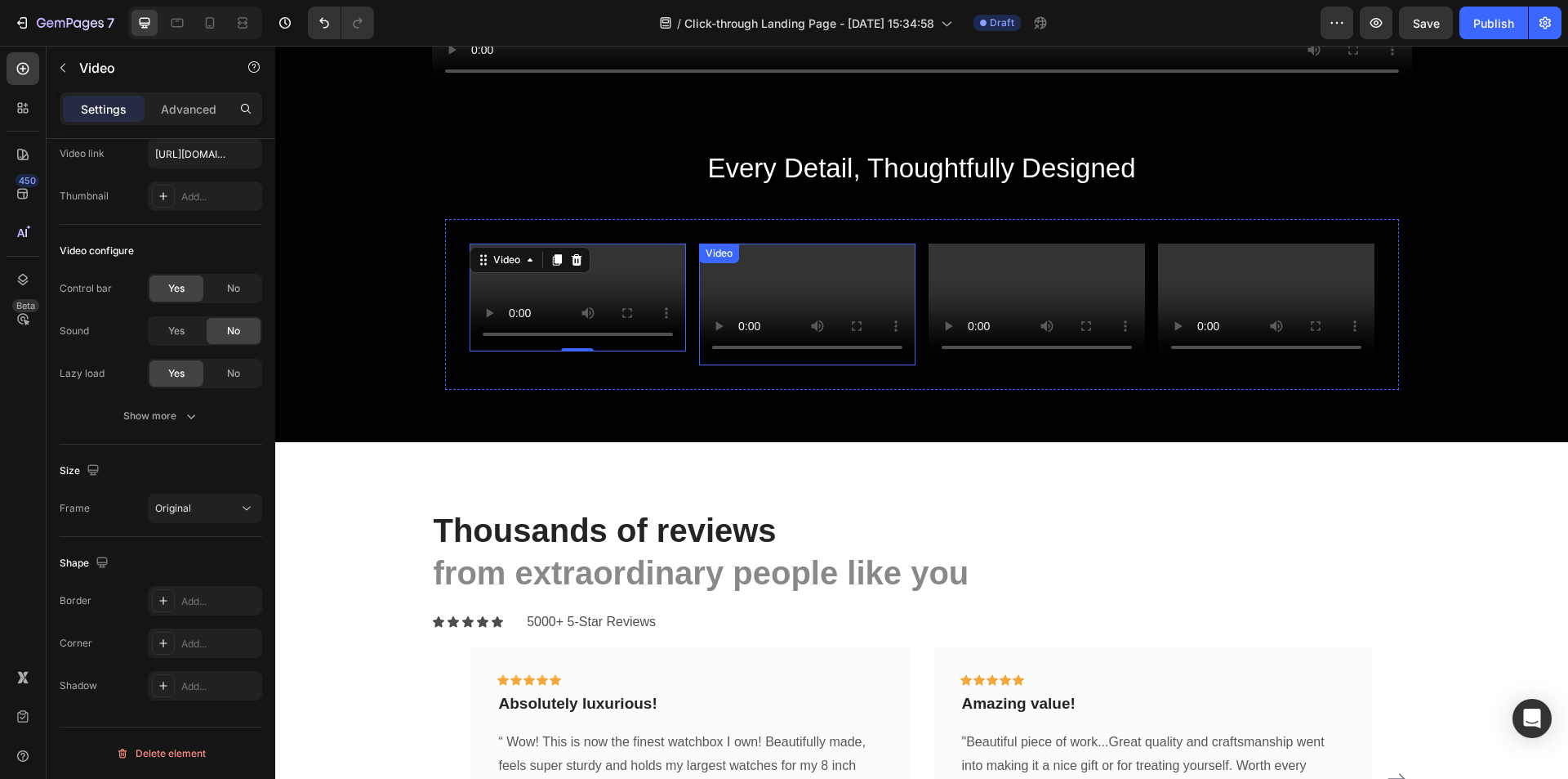
click at [858, 284] on video at bounding box center [807, 305] width 216 height 122
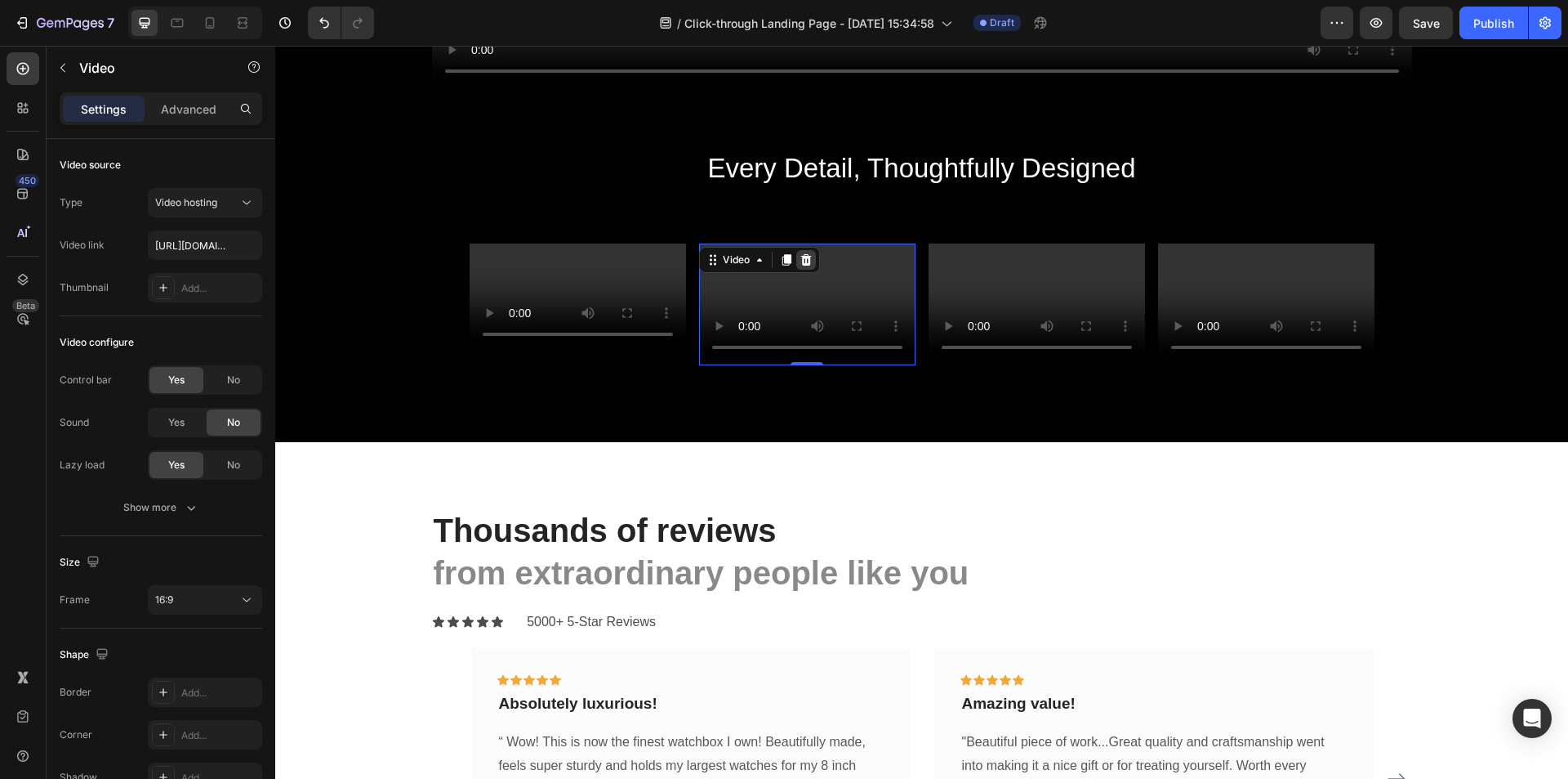
click at [803, 264] on icon at bounding box center [806, 259] width 11 height 12
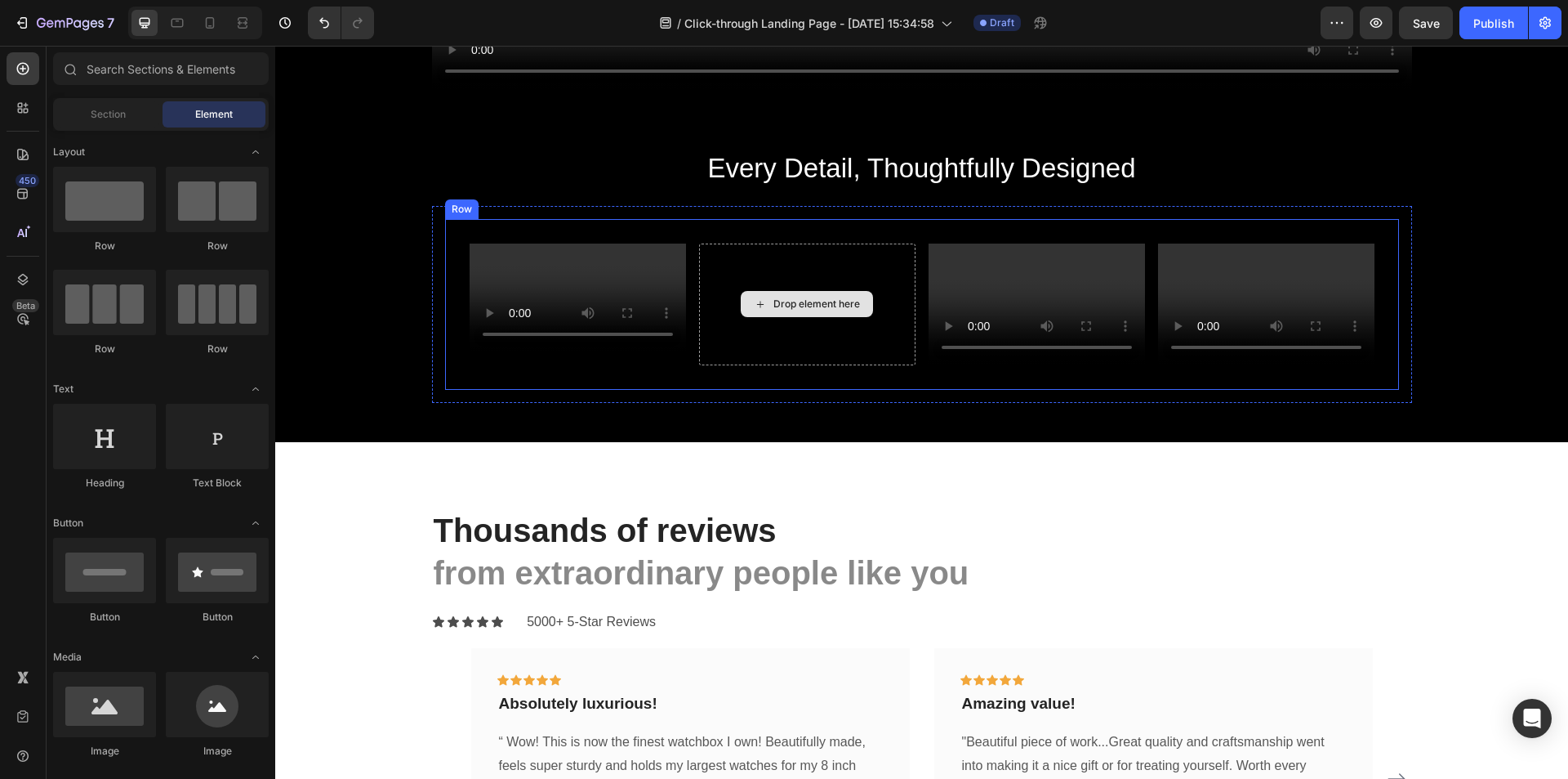
click at [819, 304] on div "Drop element here" at bounding box center [807, 305] width 216 height 122
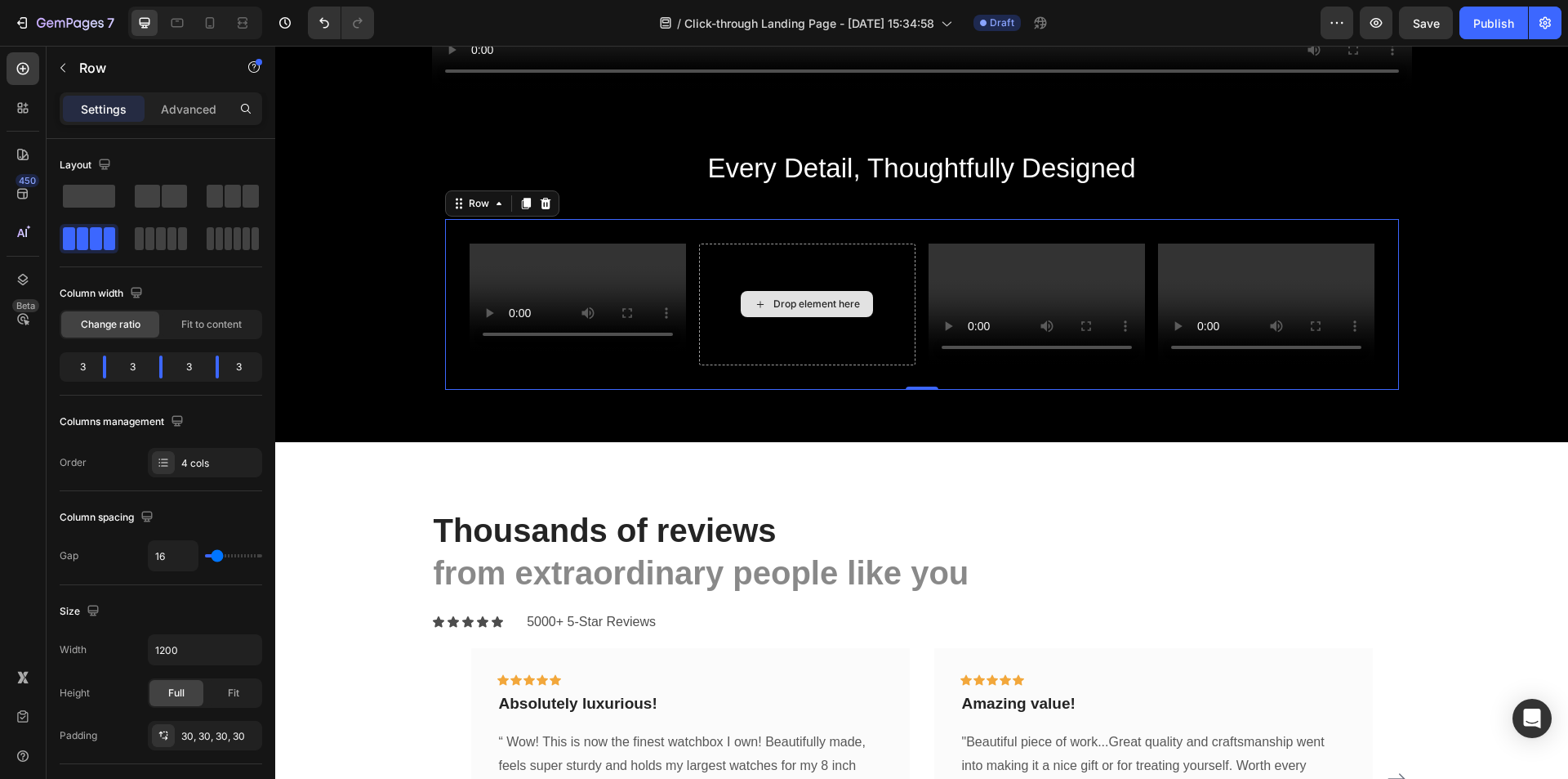
click at [812, 310] on div "Drop element here" at bounding box center [817, 304] width 86 height 13
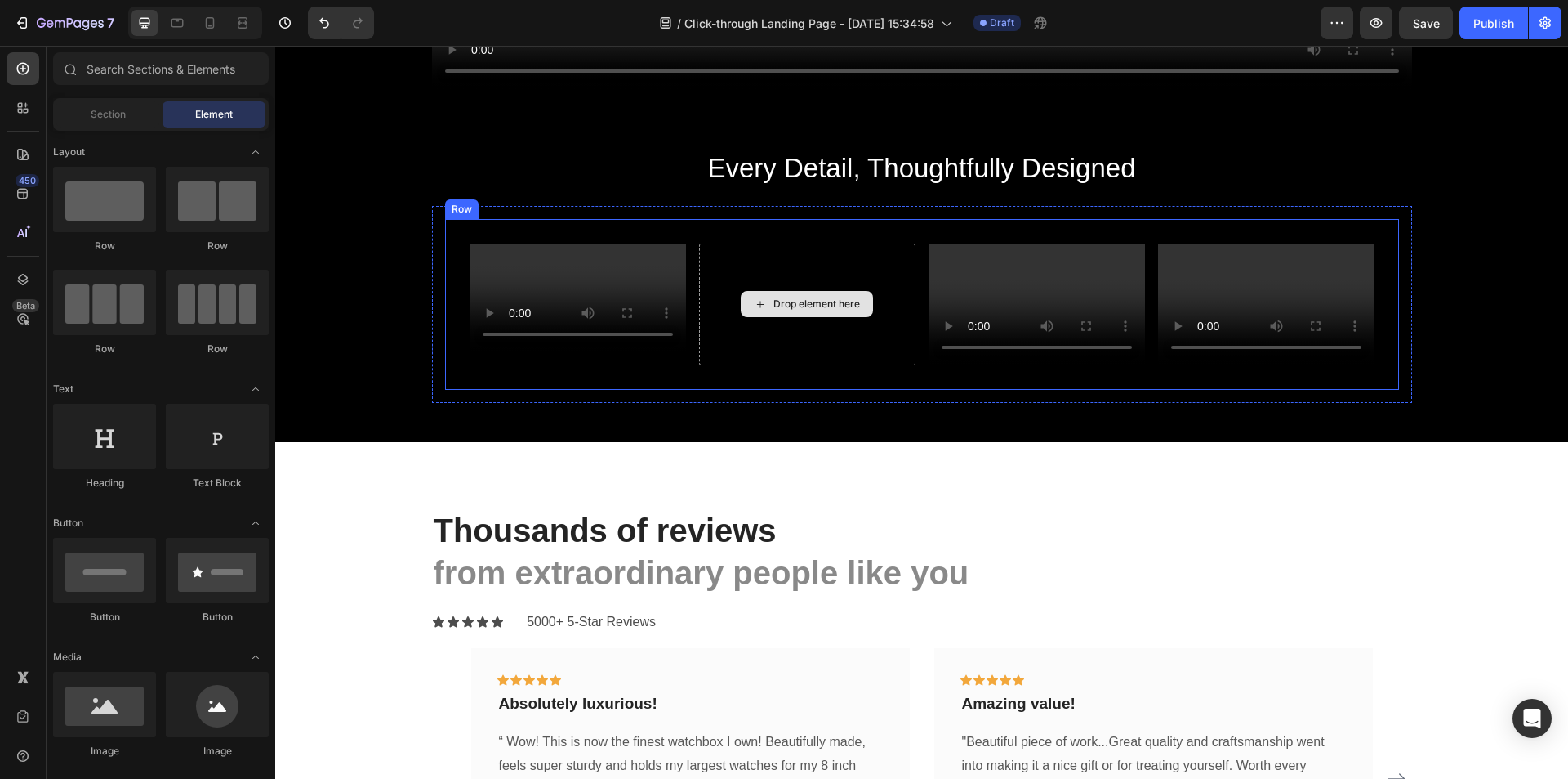
click at [800, 329] on div "Drop element here" at bounding box center [807, 305] width 216 height 122
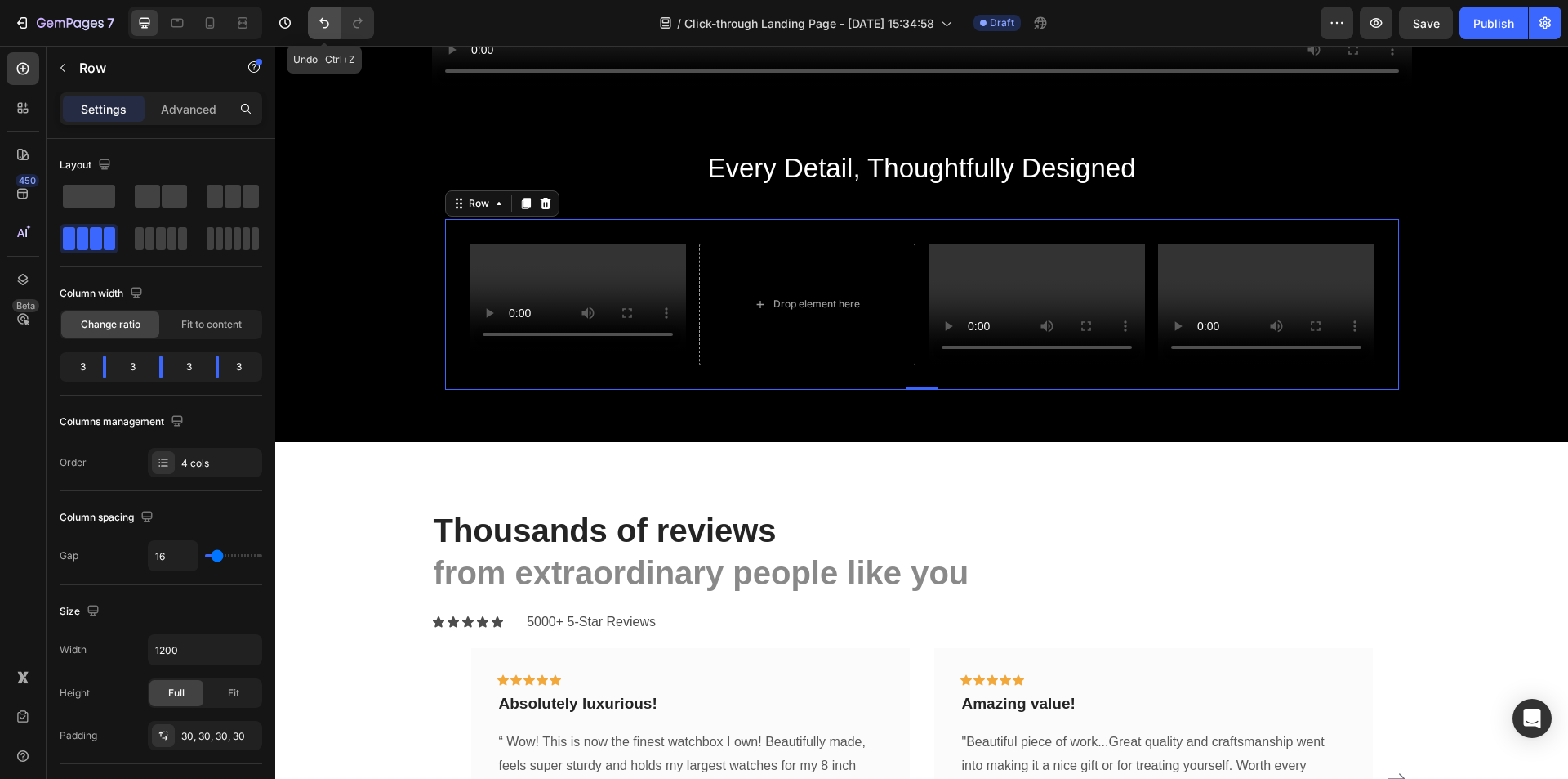
drag, startPoint x: 319, startPoint y: 26, endPoint x: 109, endPoint y: 30, distance: 210.0
click at [319, 26] on icon "Undo/Redo" at bounding box center [324, 23] width 16 height 16
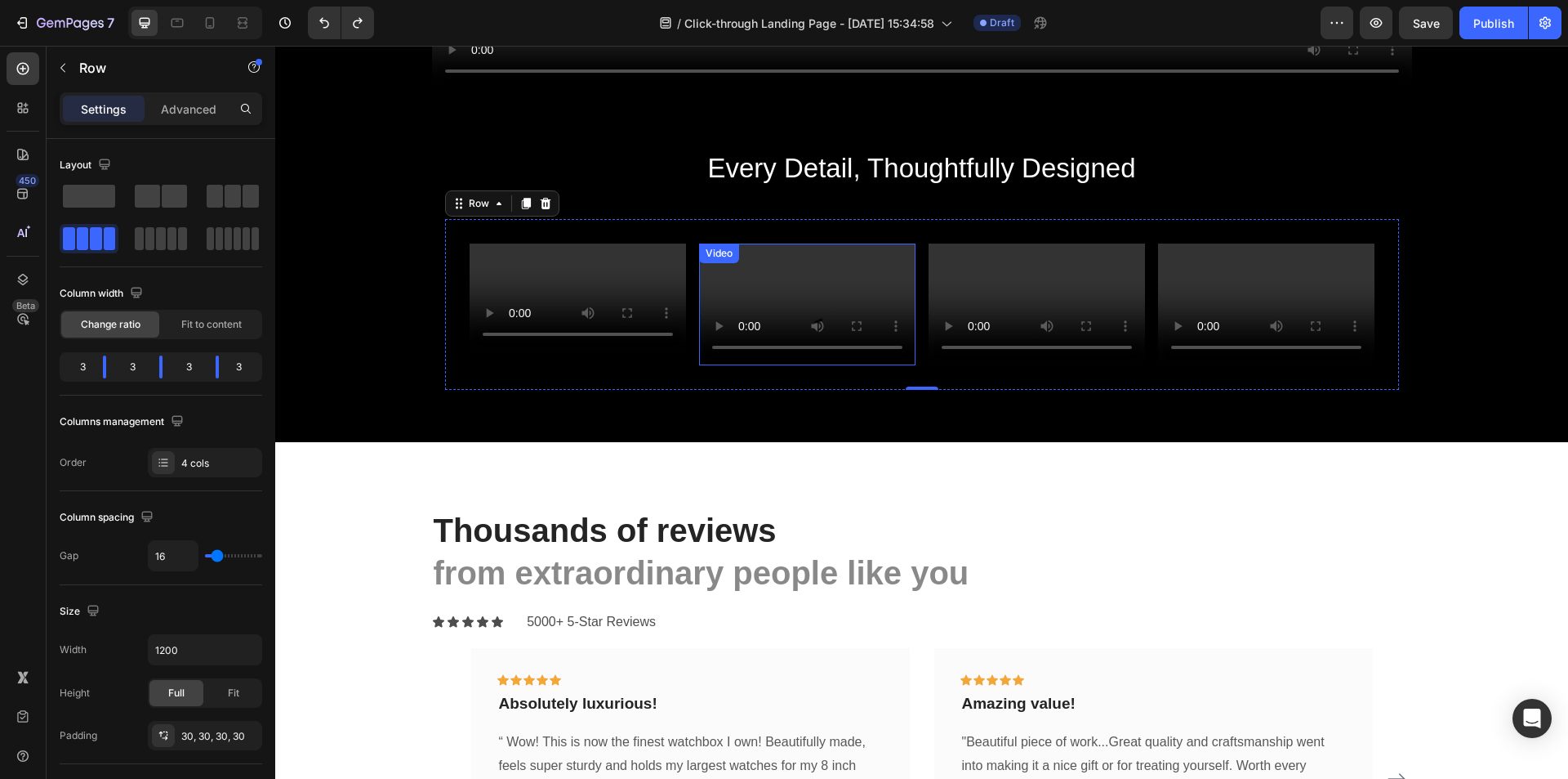
click at [782, 301] on video at bounding box center [807, 305] width 216 height 122
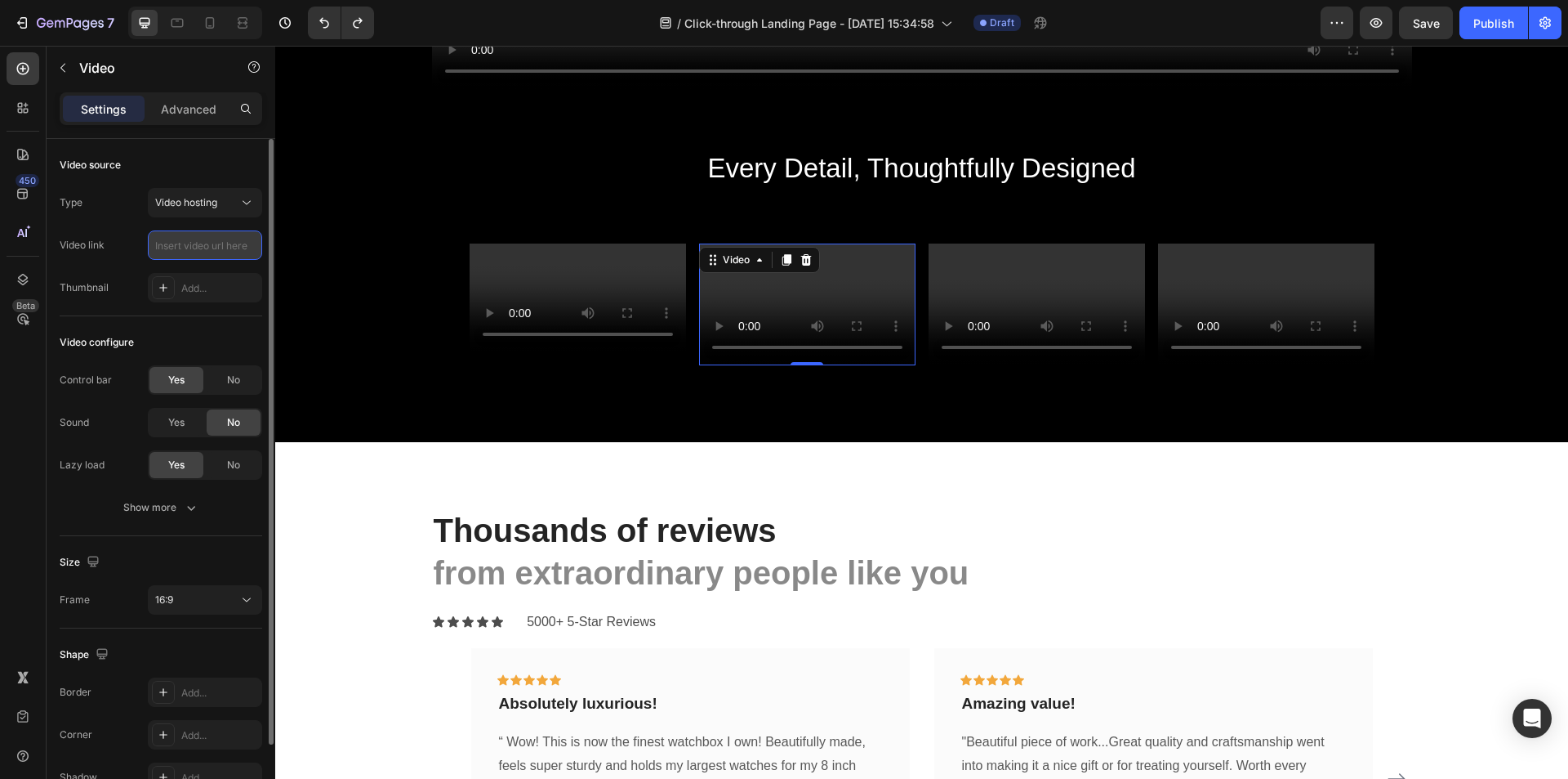
click at [218, 238] on input "text" at bounding box center [205, 245] width 114 height 30
paste input "[URL][DOMAIN_NAME]"
type input "[URL][DOMAIN_NAME]"
click at [214, 596] on div "16:9" at bounding box center [197, 599] width 83 height 15
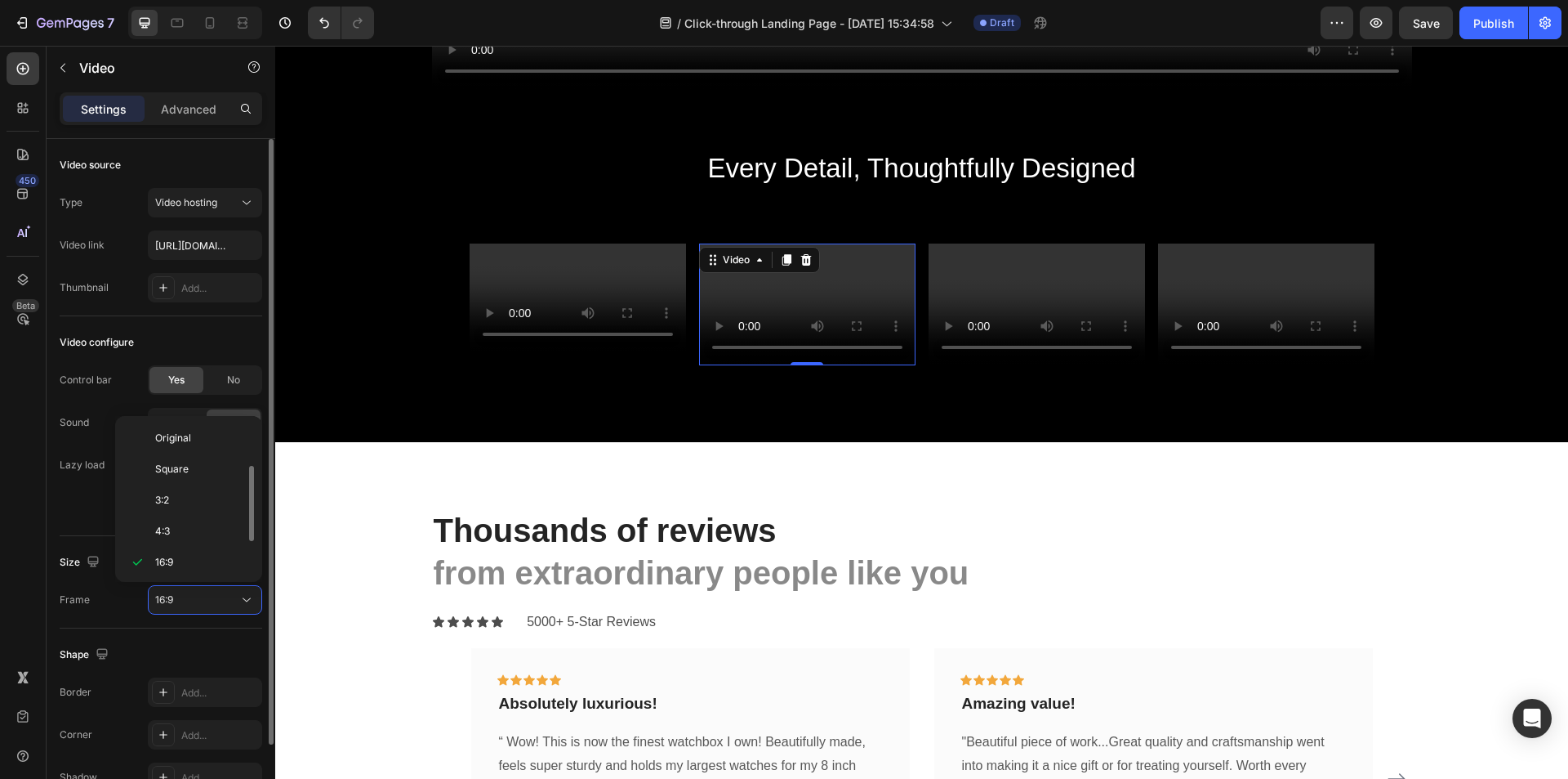
scroll to position [30, 0]
click at [174, 435] on span "Square" at bounding box center [172, 440] width 34 height 15
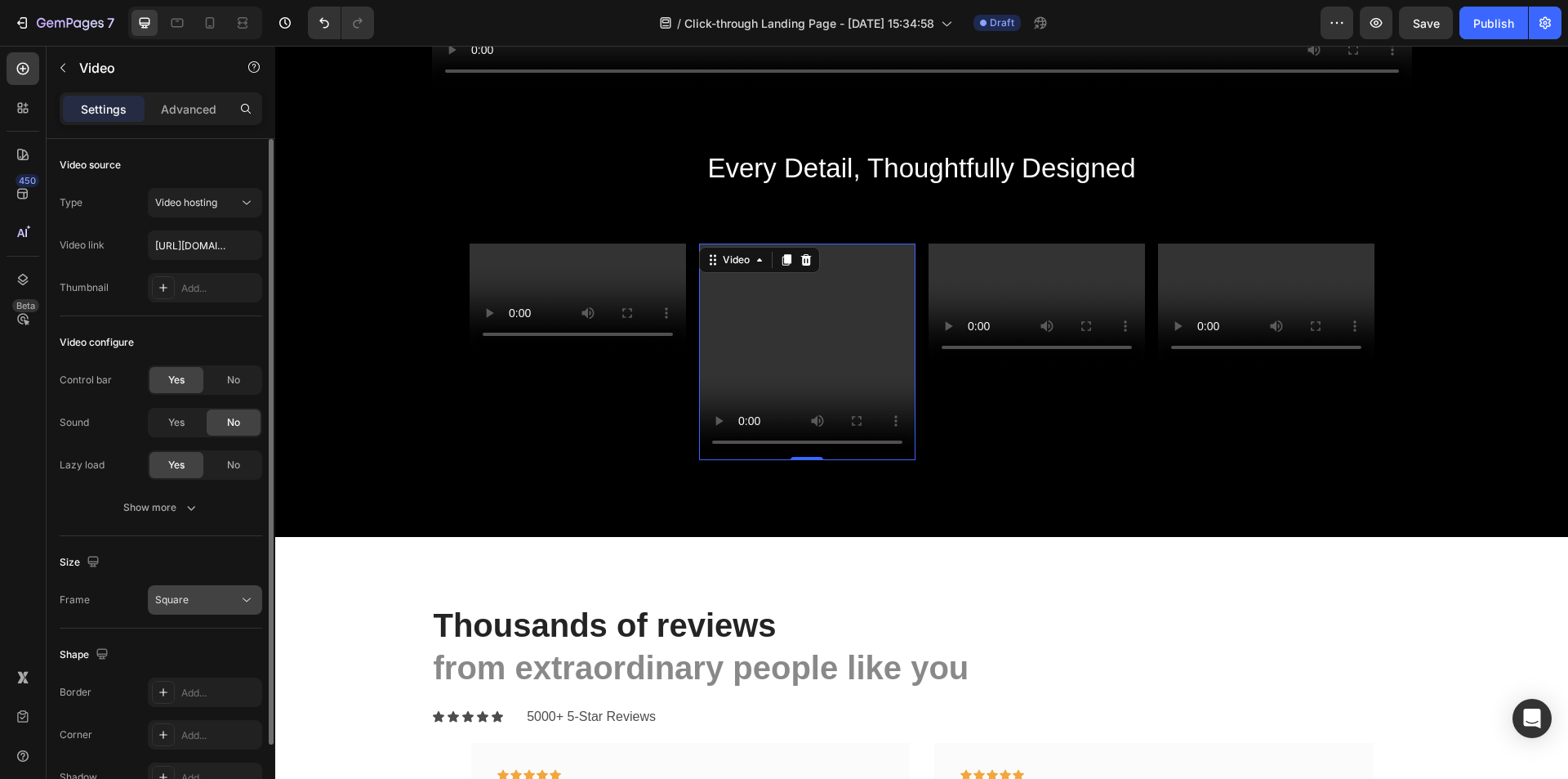
click at [217, 596] on div "Square" at bounding box center [197, 599] width 83 height 15
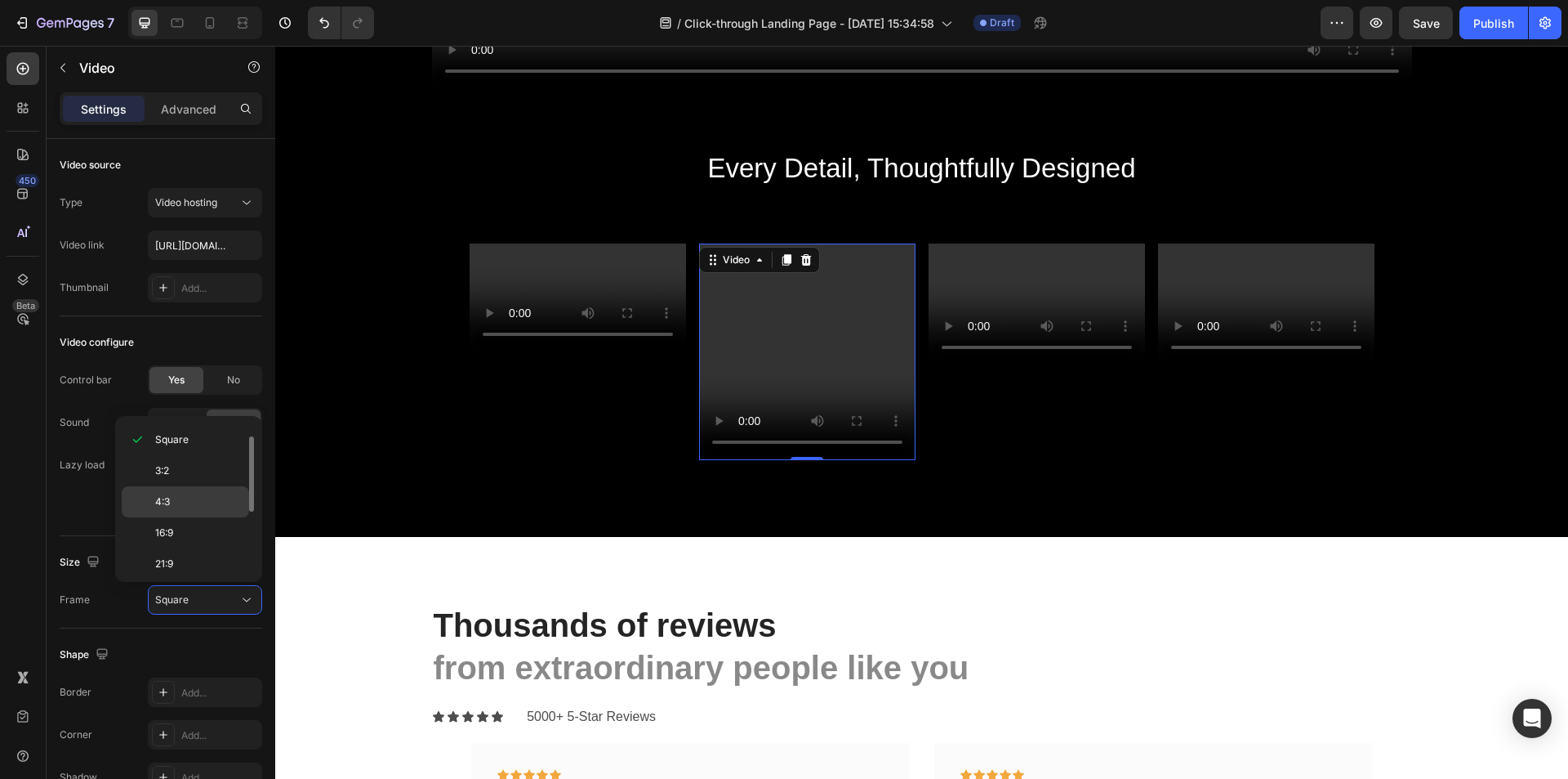
scroll to position [0, 0]
click at [189, 432] on span "Original" at bounding box center [174, 438] width 36 height 15
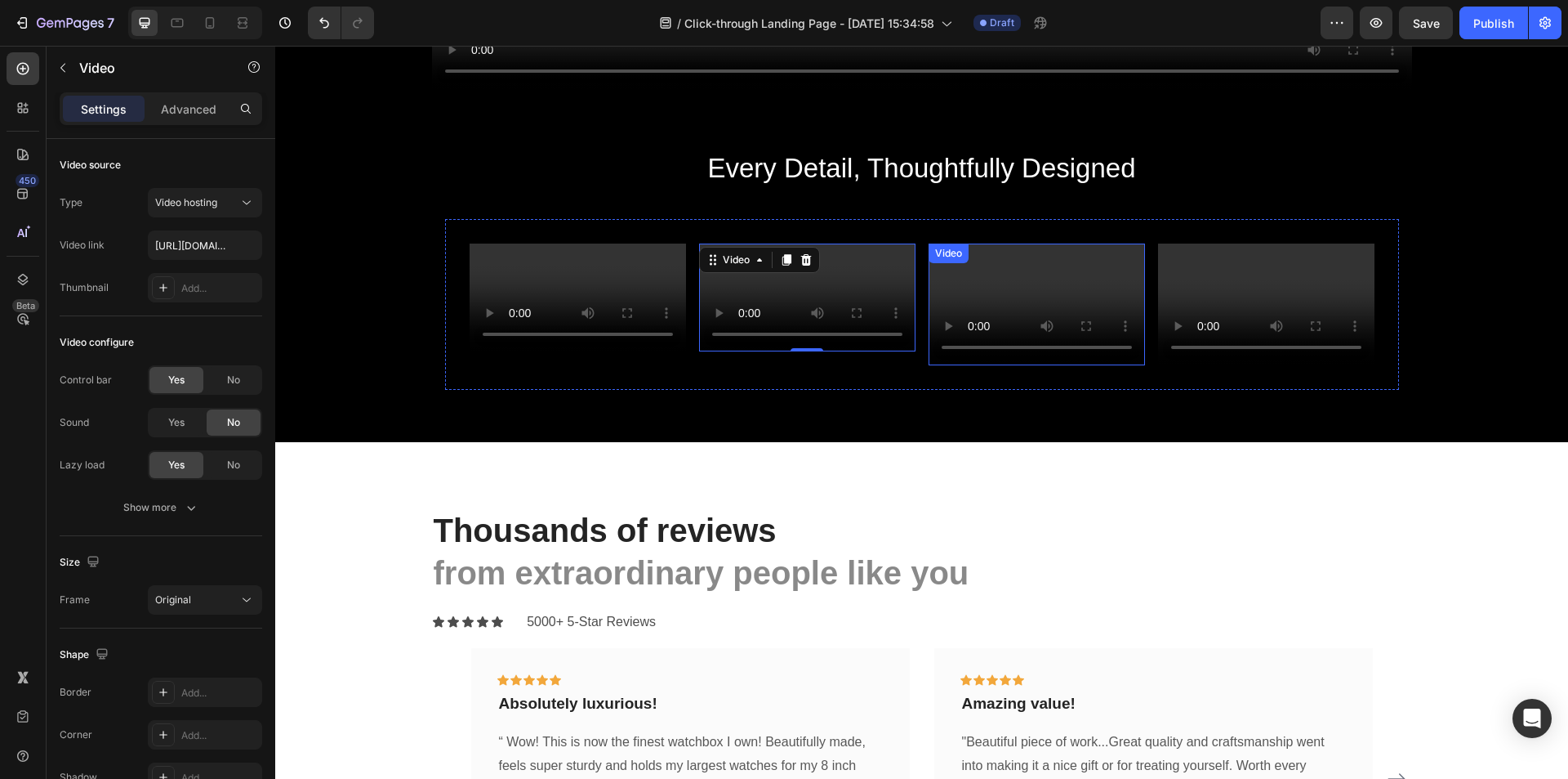
click at [1088, 282] on video at bounding box center [1036, 305] width 216 height 122
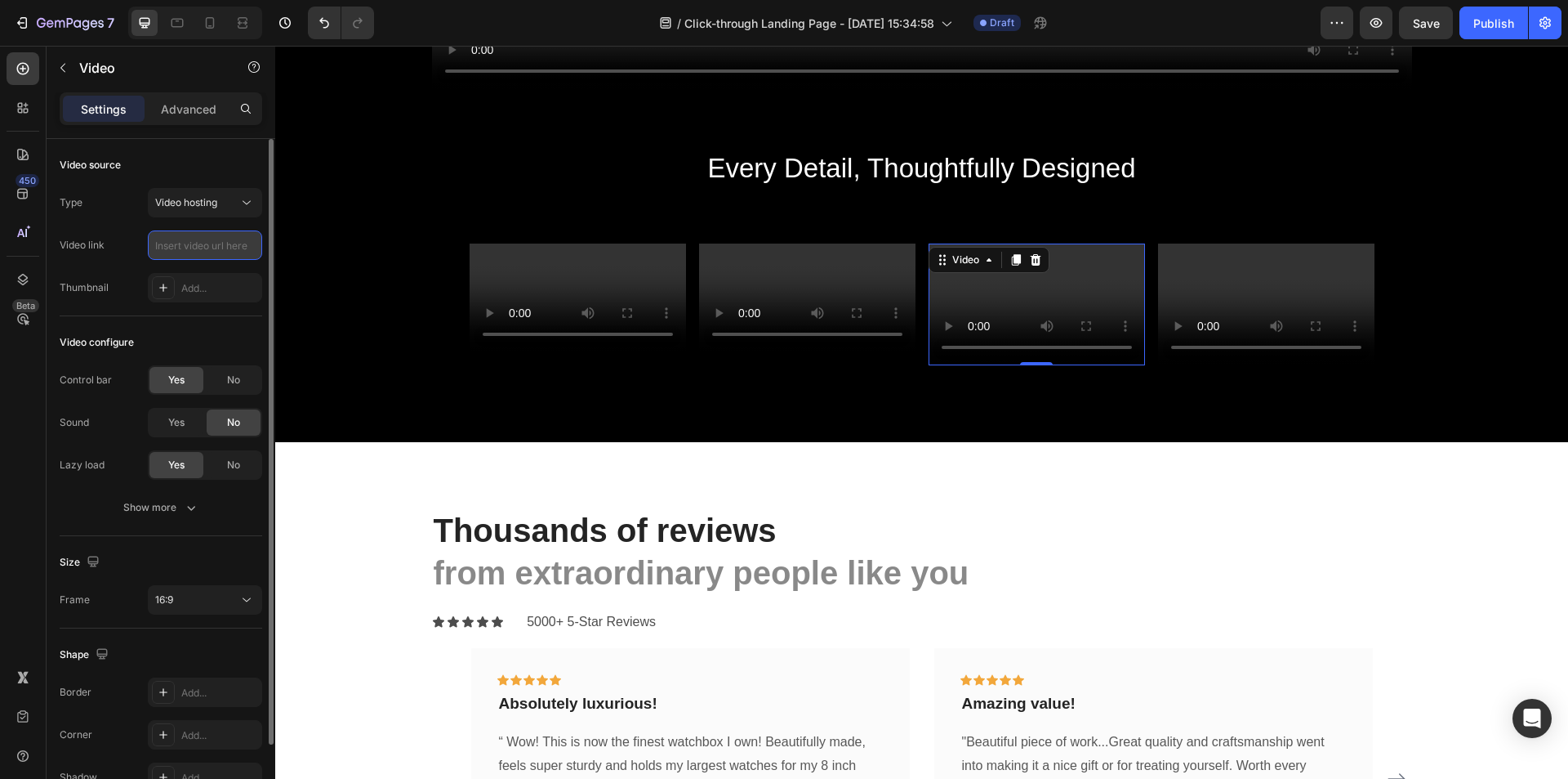
click at [190, 243] on input "text" at bounding box center [205, 245] width 114 height 30
paste input "[URL][DOMAIN_NAME]"
type input "[URL][DOMAIN_NAME]"
click at [186, 599] on div "16:9" at bounding box center [197, 599] width 83 height 15
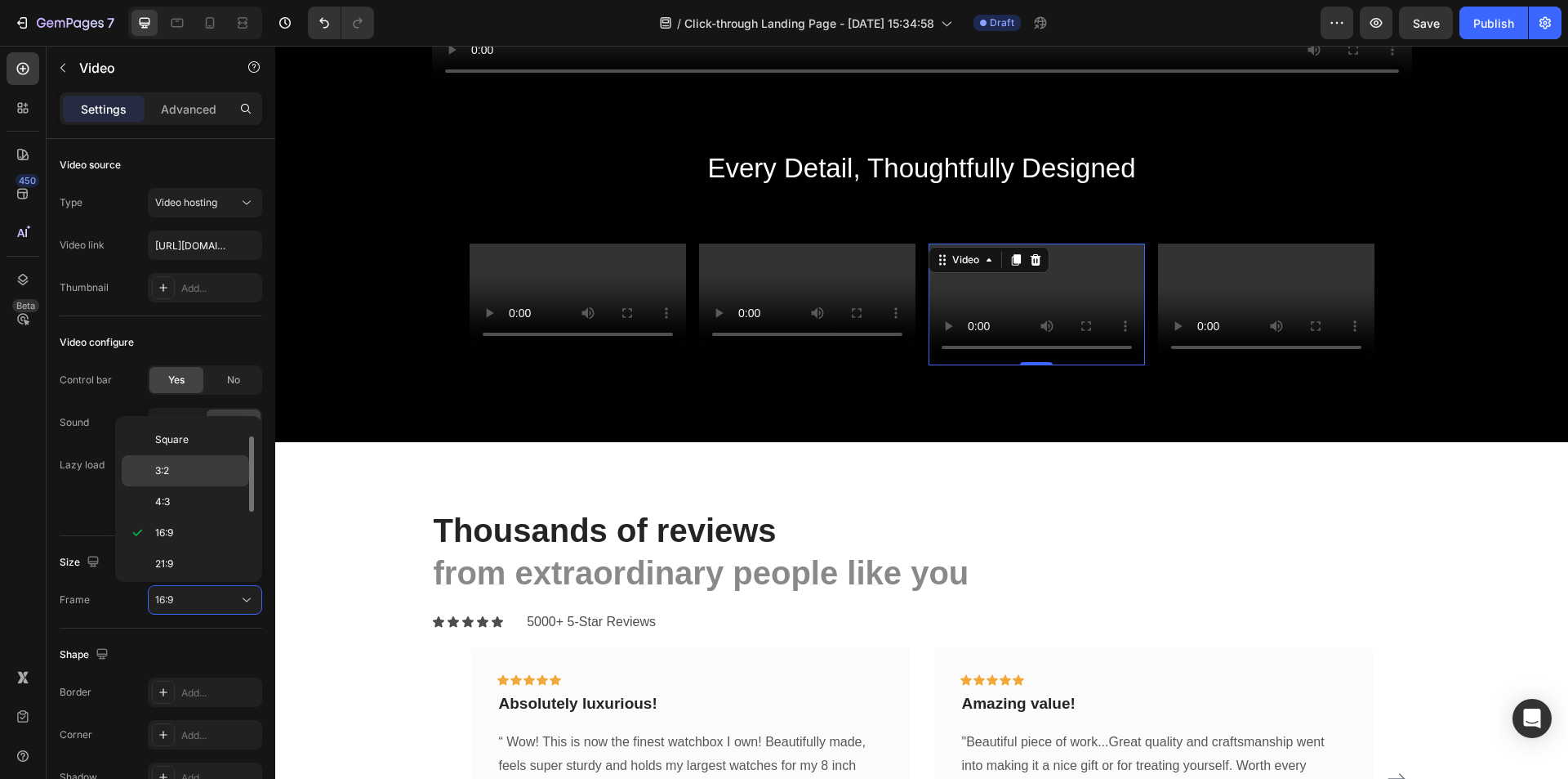
scroll to position [0, 0]
click at [187, 433] on span "Original" at bounding box center [174, 438] width 36 height 15
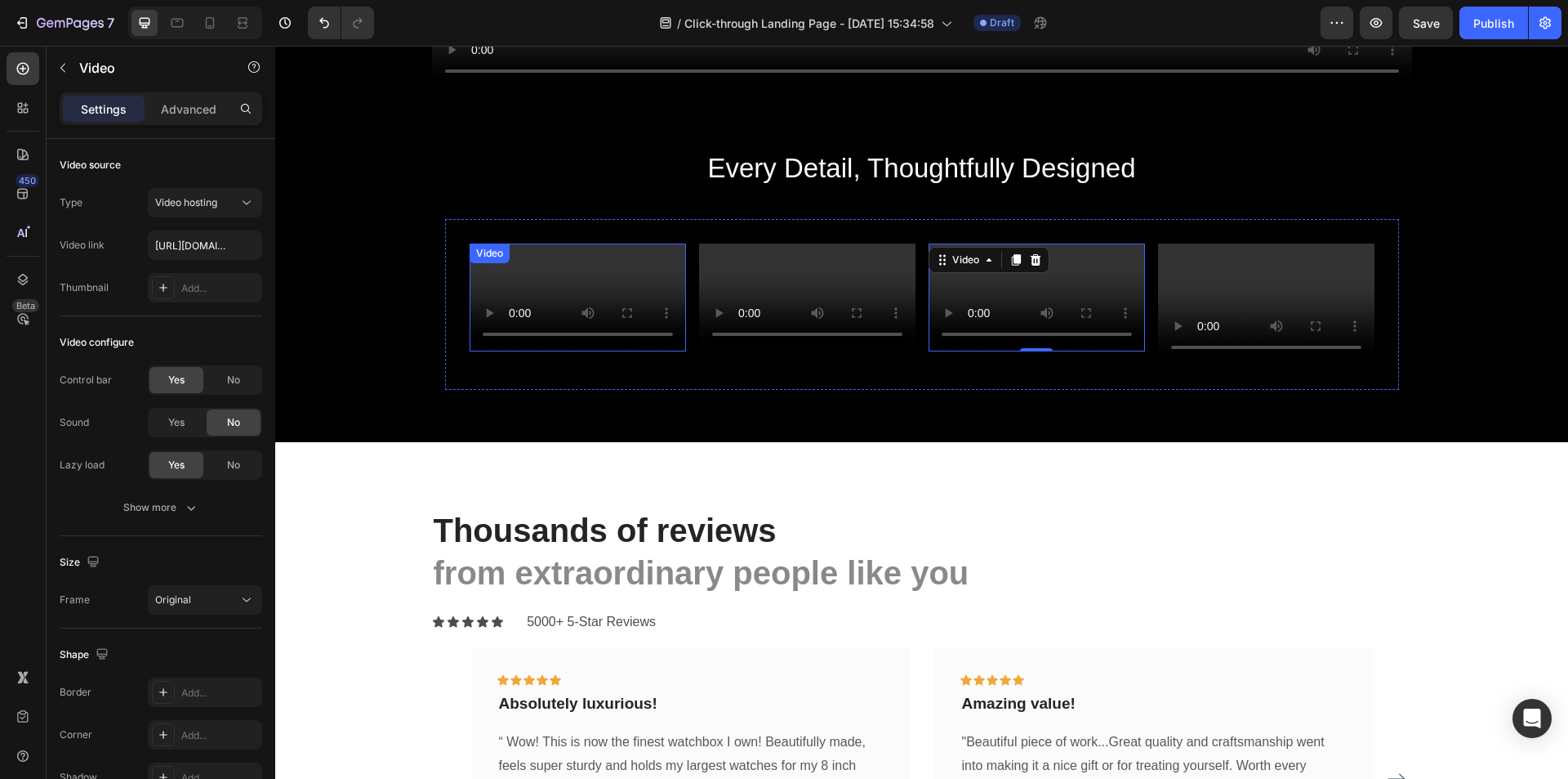
click at [618, 352] on video at bounding box center [578, 298] width 216 height 109
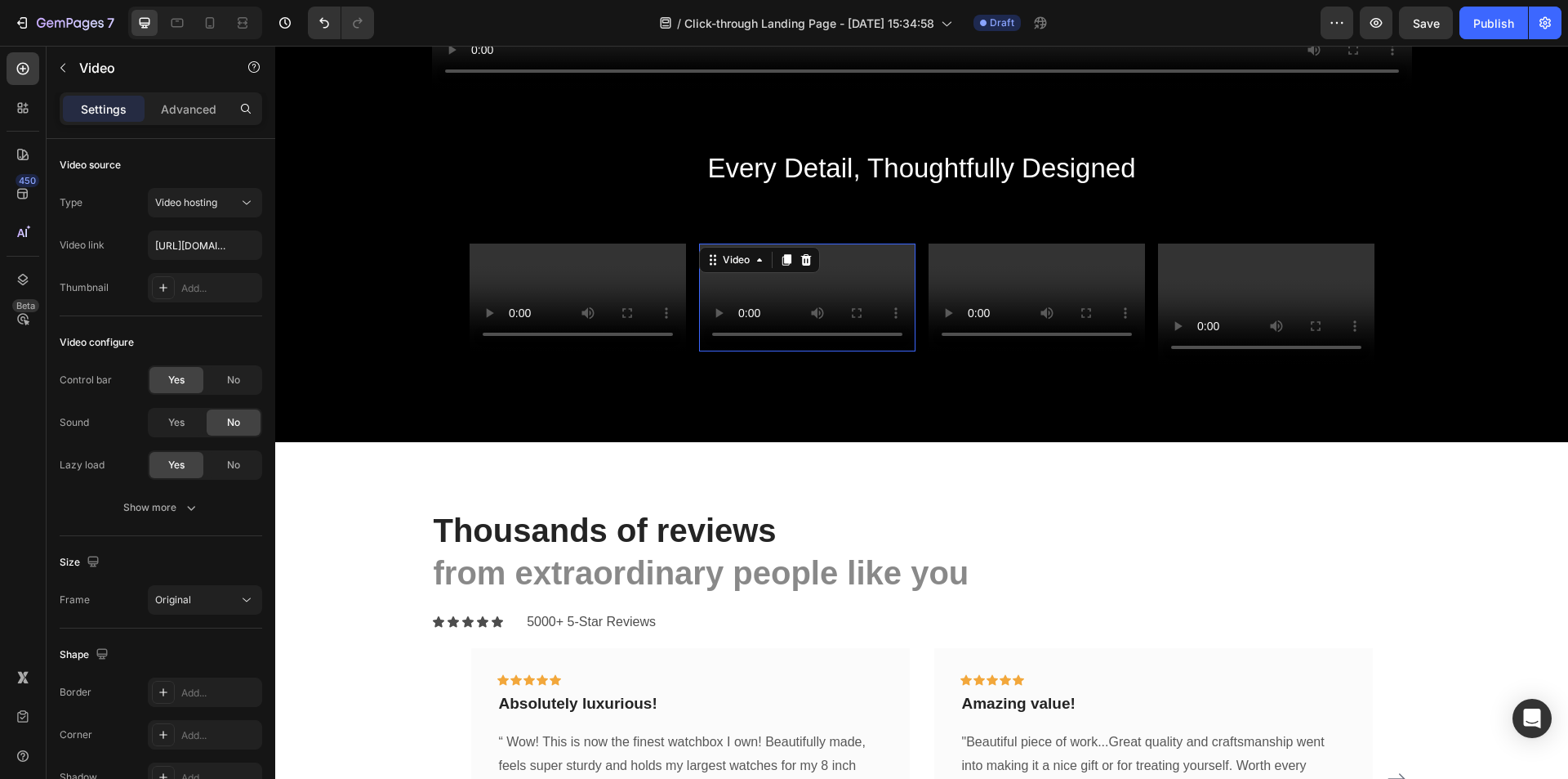
click at [818, 352] on video at bounding box center [807, 298] width 216 height 109
click at [1016, 352] on video at bounding box center [1036, 298] width 216 height 109
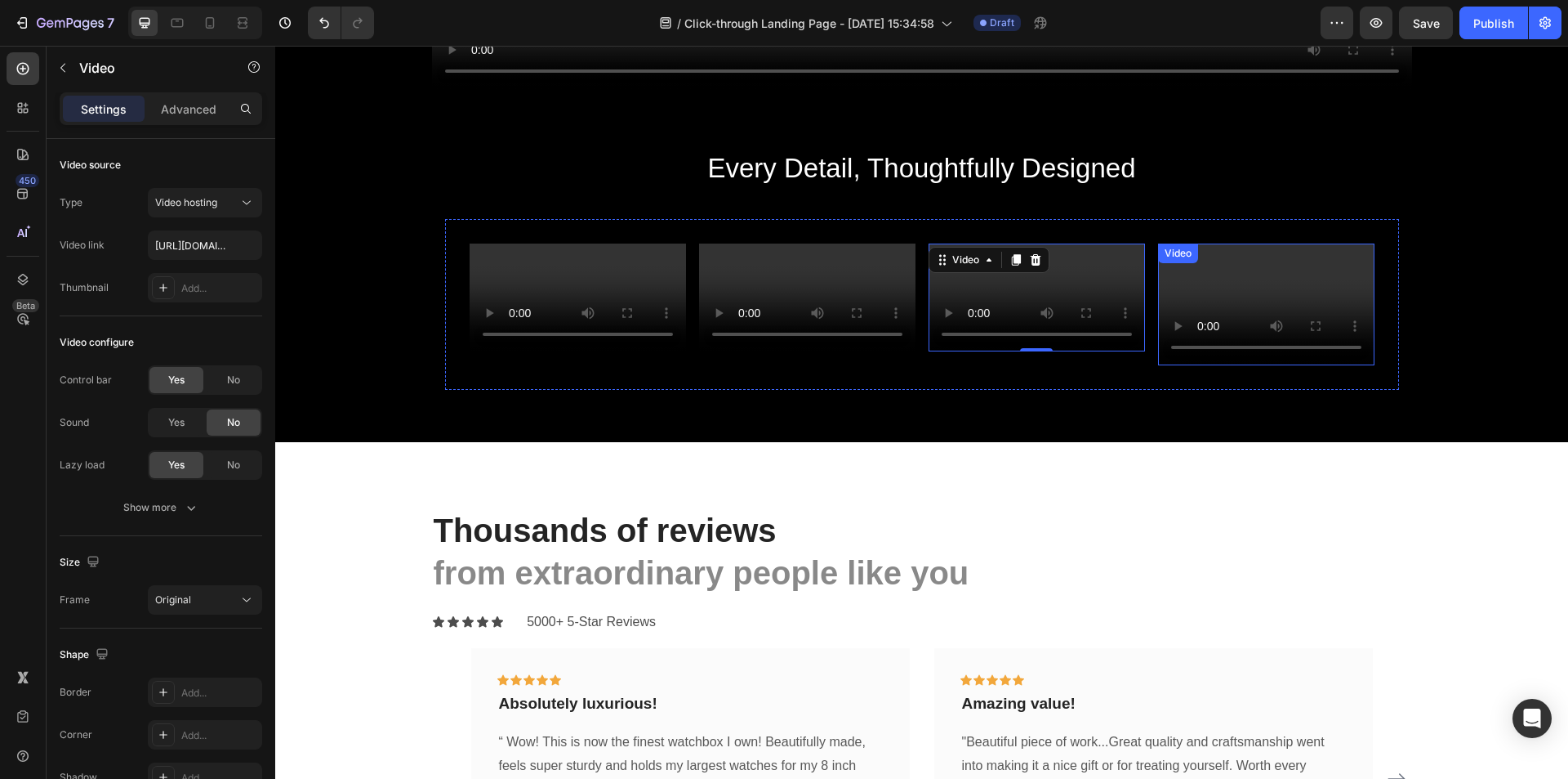
click at [1277, 303] on video at bounding box center [1266, 305] width 216 height 122
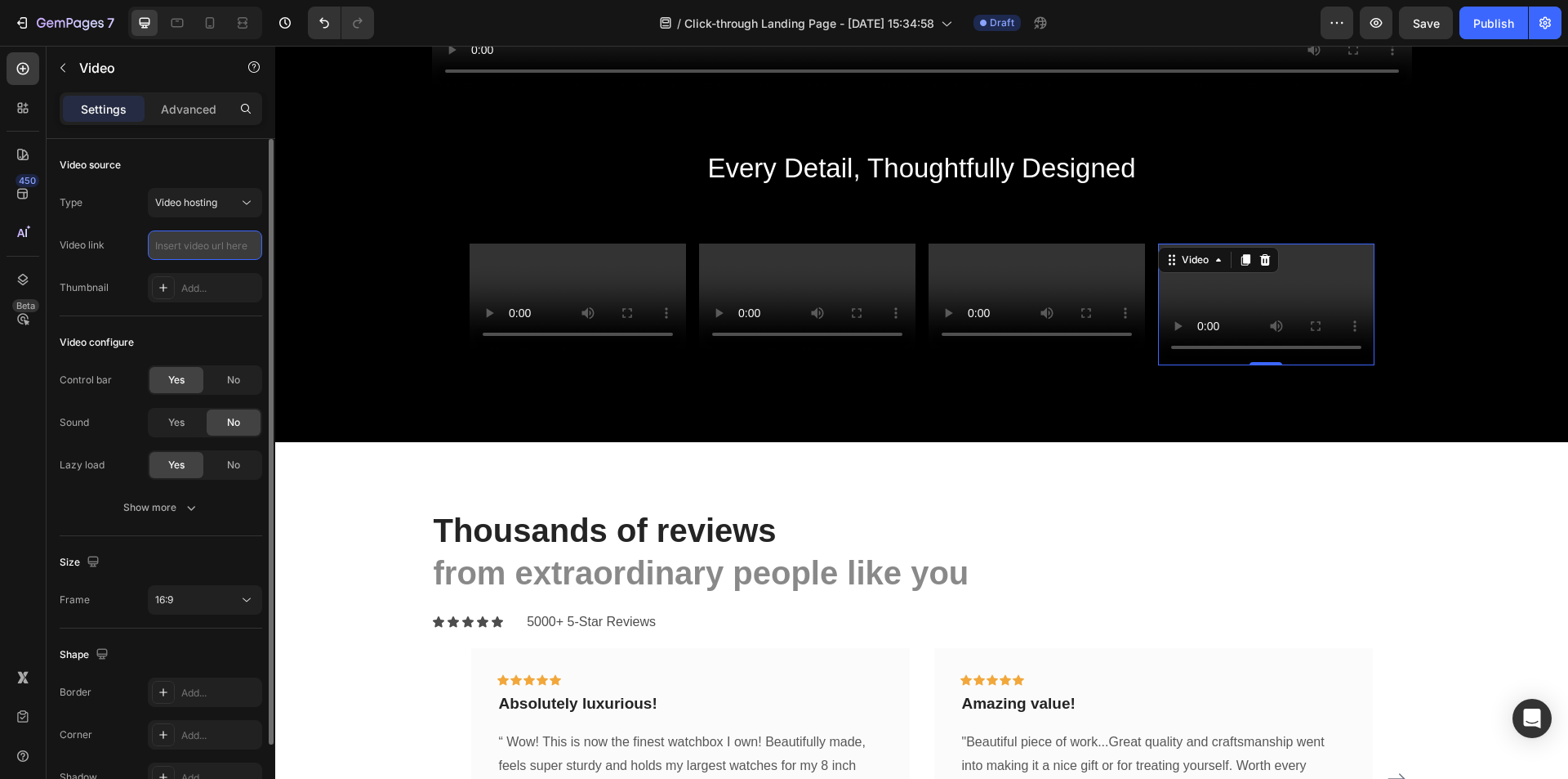
click at [208, 245] on input "text" at bounding box center [205, 245] width 114 height 30
paste input "[URL][DOMAIN_NAME]"
type input "[URL][DOMAIN_NAME]"
click at [228, 592] on div "16:9" at bounding box center [197, 599] width 83 height 15
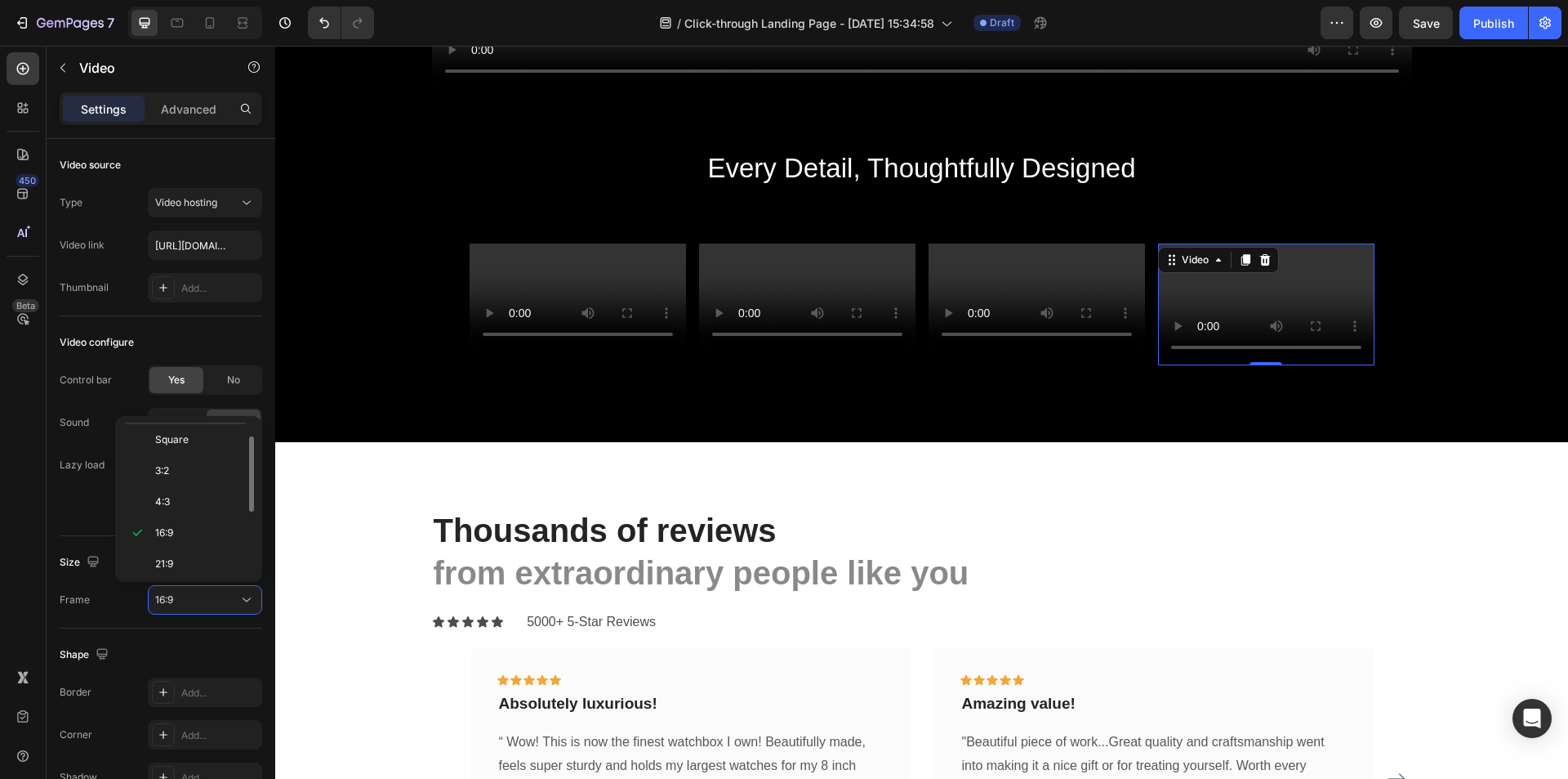
scroll to position [0, 0]
click at [206, 439] on p "Original" at bounding box center [198, 438] width 86 height 15
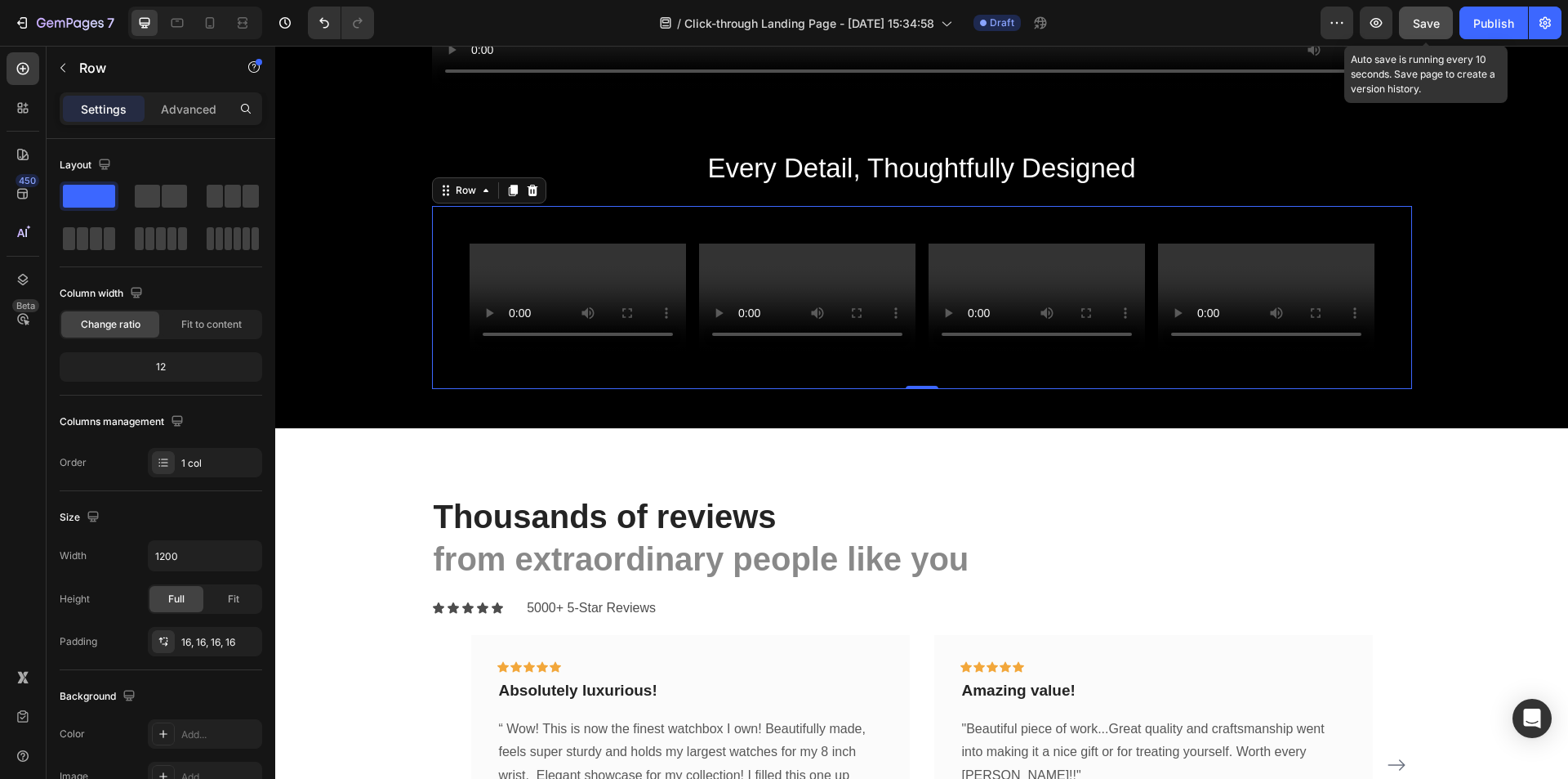
click at [1412, 22] on button "Save" at bounding box center [1426, 23] width 54 height 33
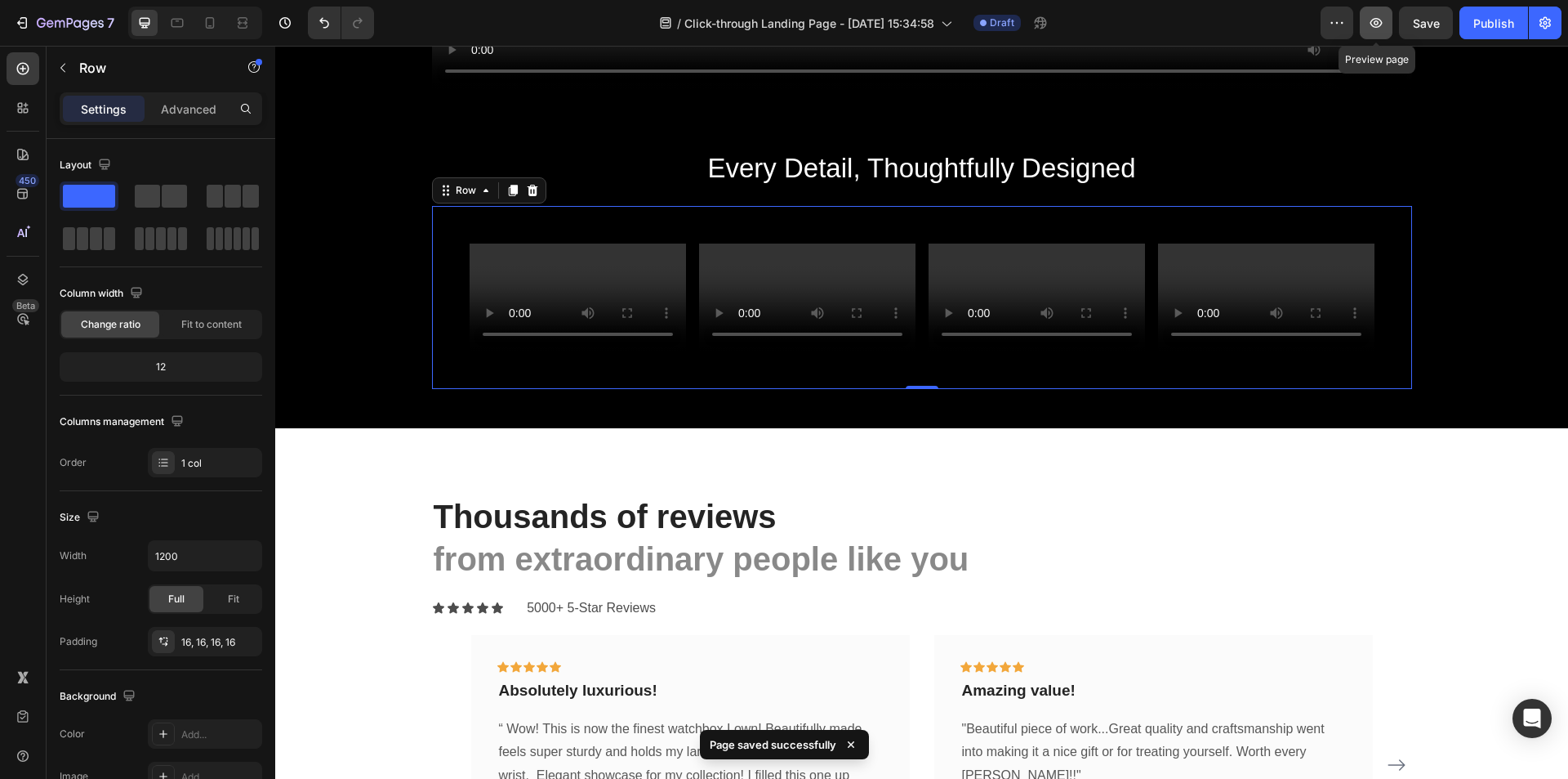
click at [1384, 23] on icon "button" at bounding box center [1376, 23] width 16 height 16
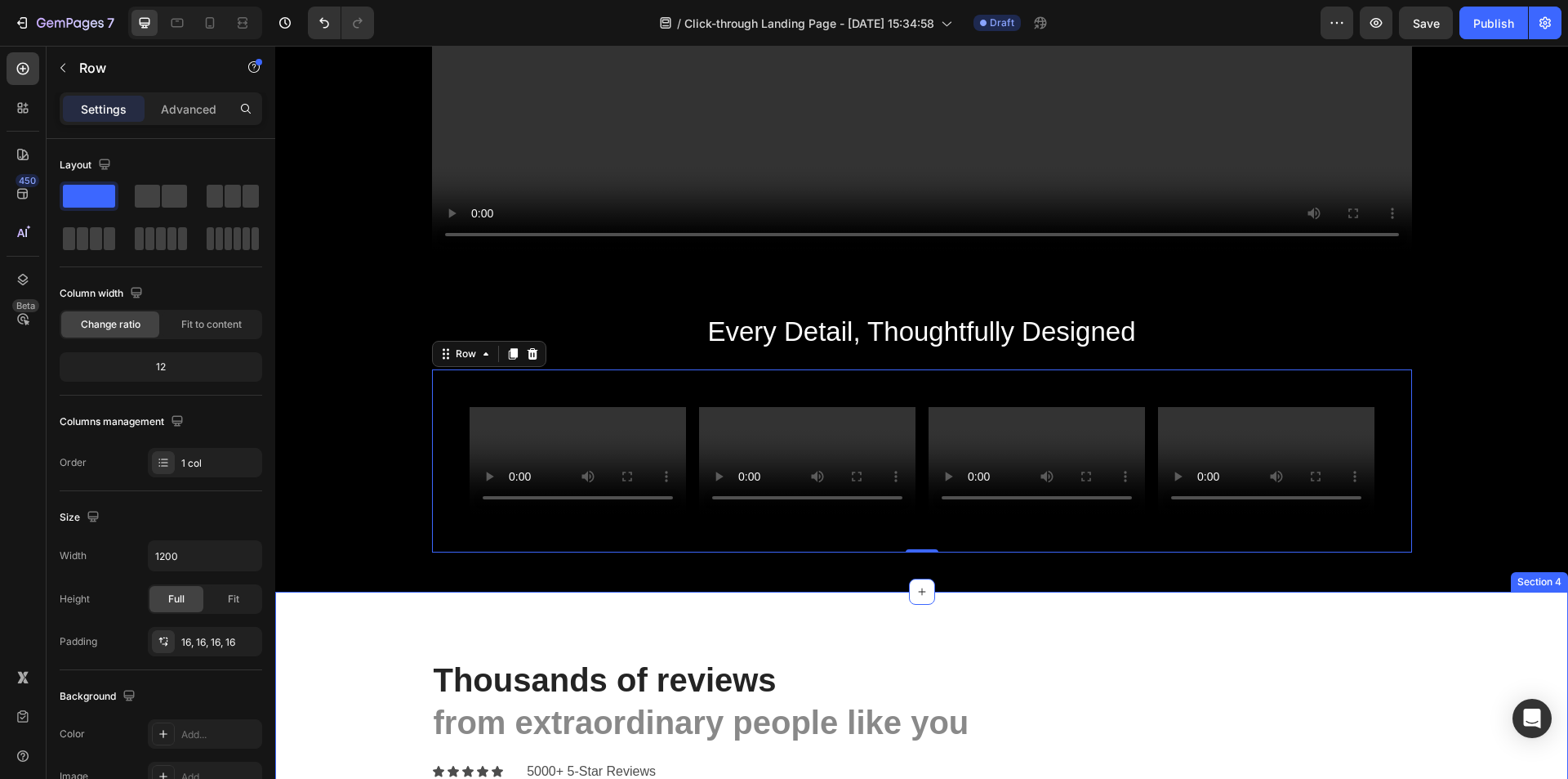
scroll to position [1798, 0]
